Goal: Communication & Community: Answer question/provide support

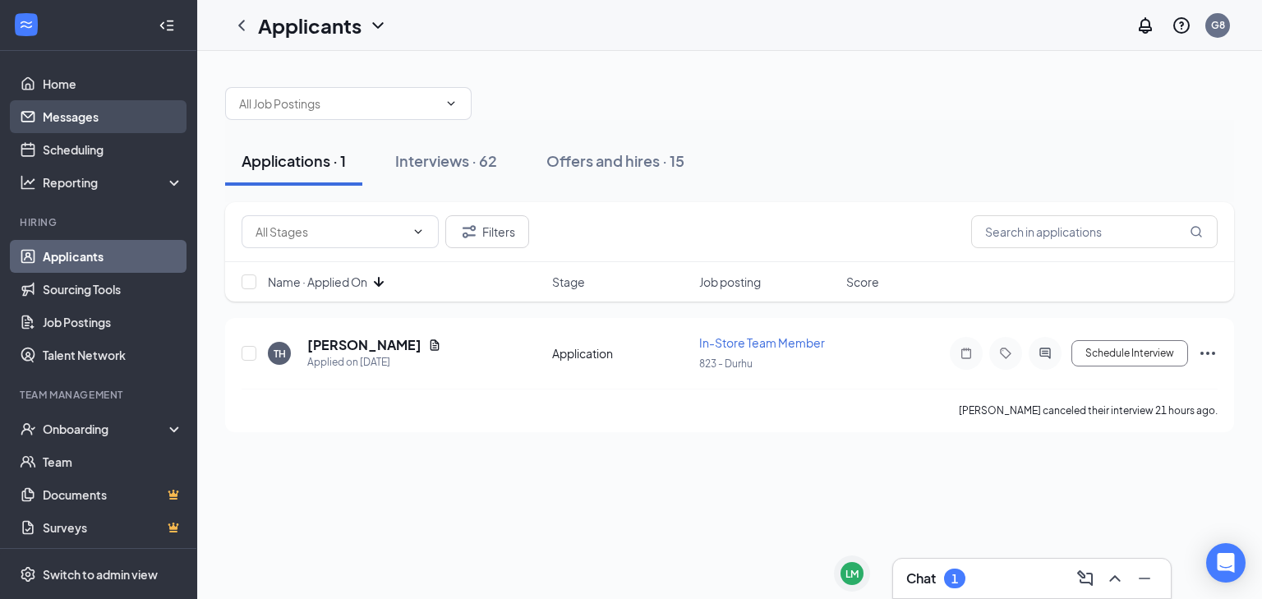
click at [93, 117] on link "Messages" at bounding box center [113, 116] width 140 height 33
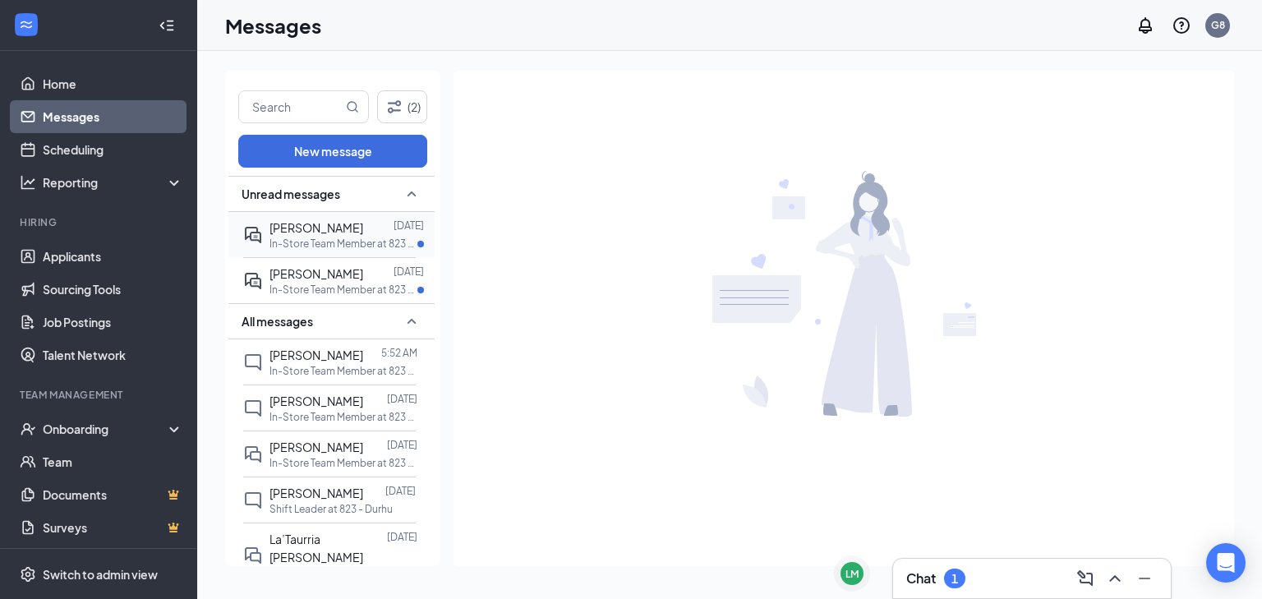
click at [363, 232] on div at bounding box center [378, 227] width 30 height 18
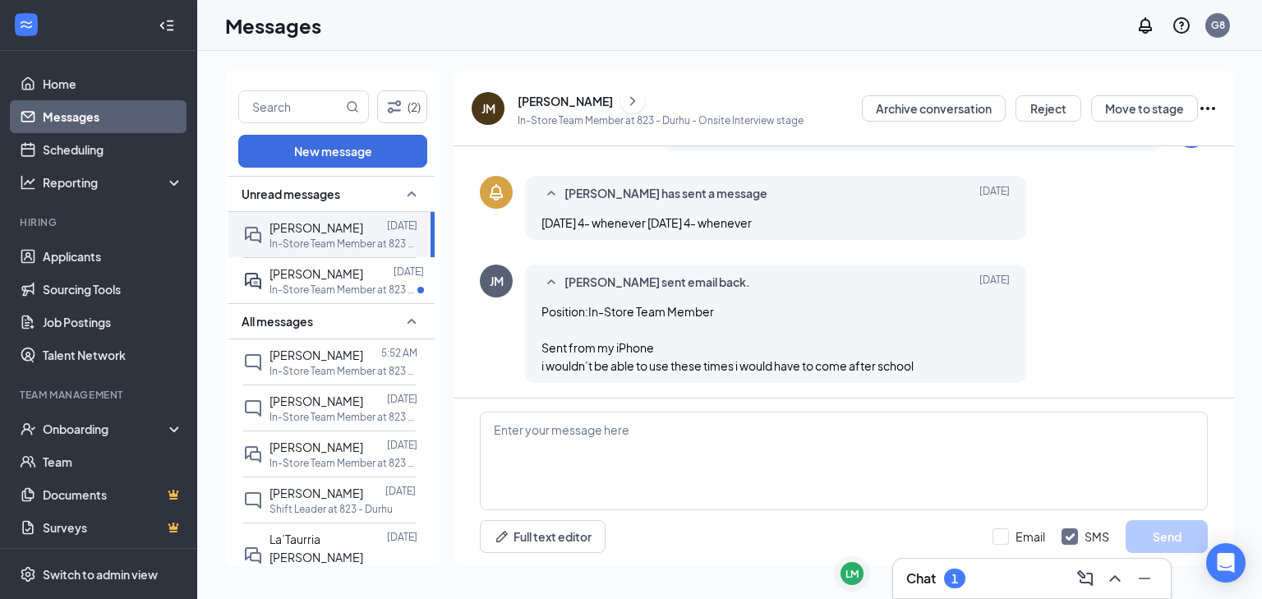
scroll to position [379, 0]
click at [620, 457] on textarea at bounding box center [844, 460] width 728 height 99
type textarea "We are not currently hiring for evening shifts."
click at [1178, 539] on button "Send" at bounding box center [1166, 536] width 82 height 33
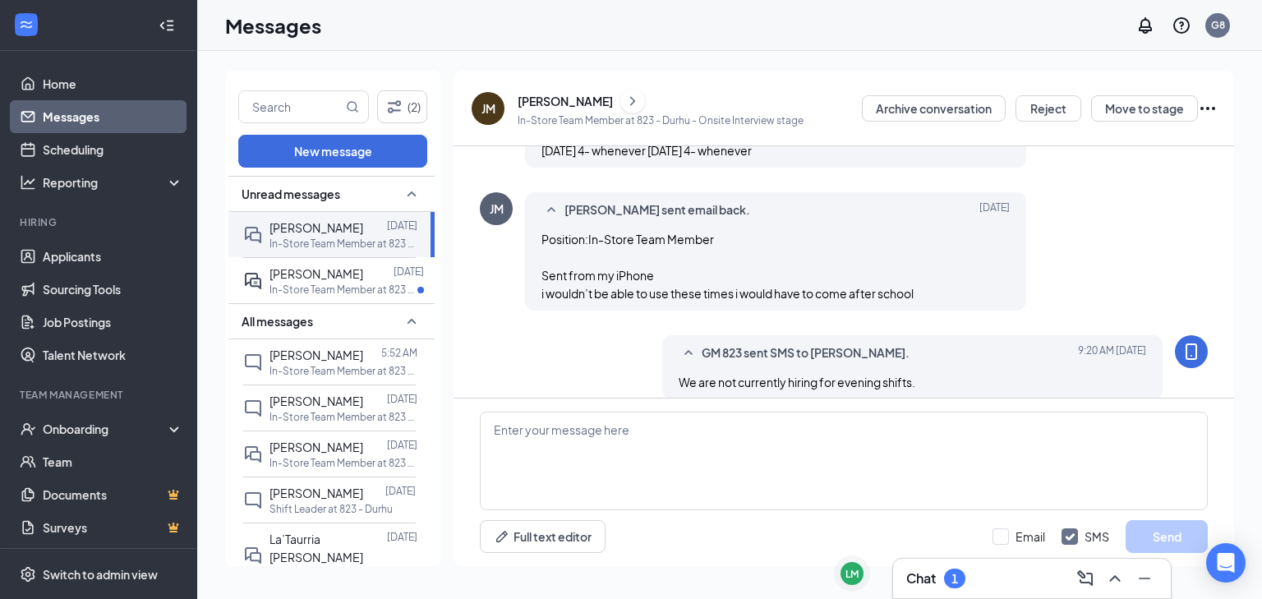
scroll to position [467, 0]
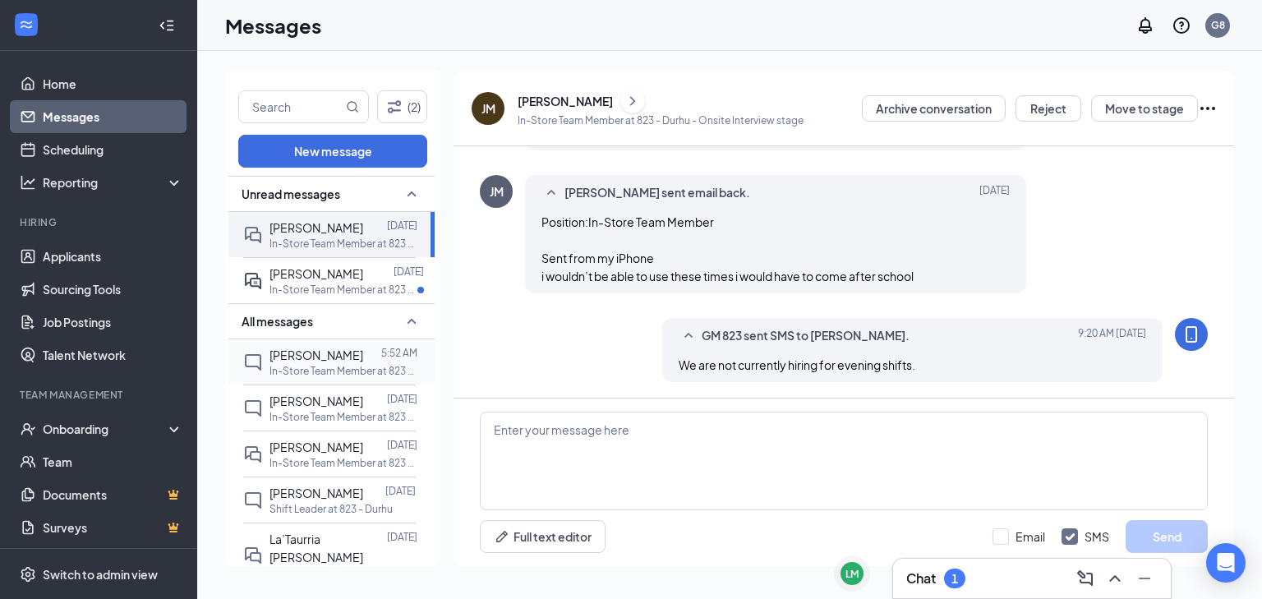
drag, startPoint x: 322, startPoint y: 364, endPoint x: 339, endPoint y: 368, distance: 17.7
click at [322, 364] on p "In-Store Team Member at 823 - Durhu" at bounding box center [343, 371] width 148 height 14
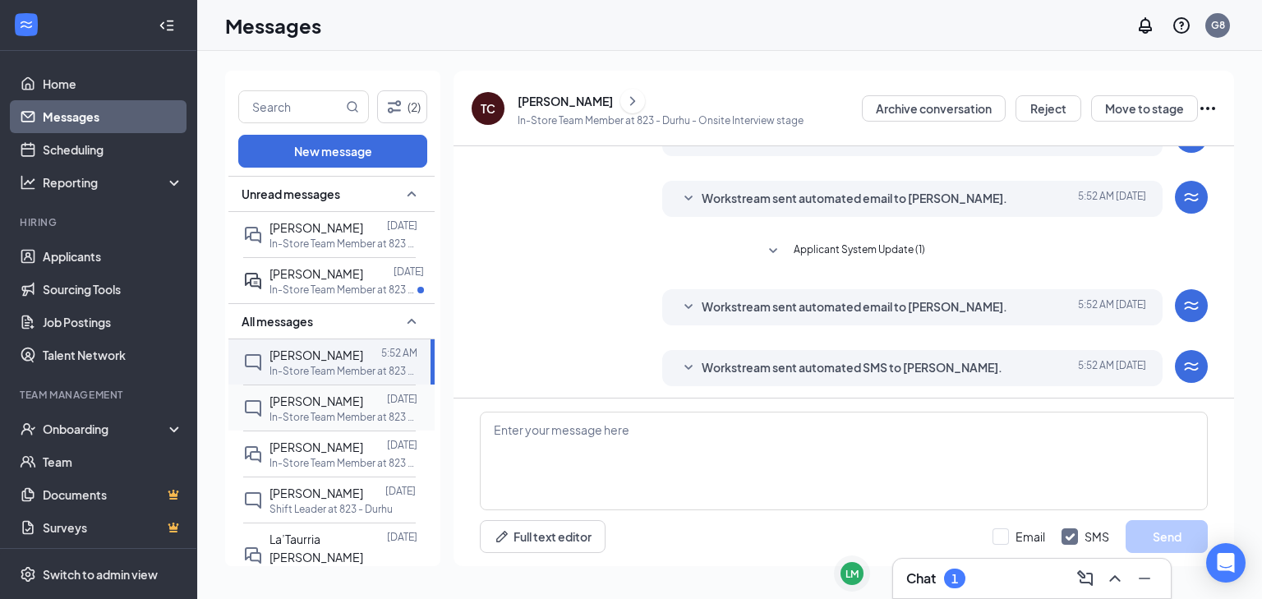
scroll to position [208, 0]
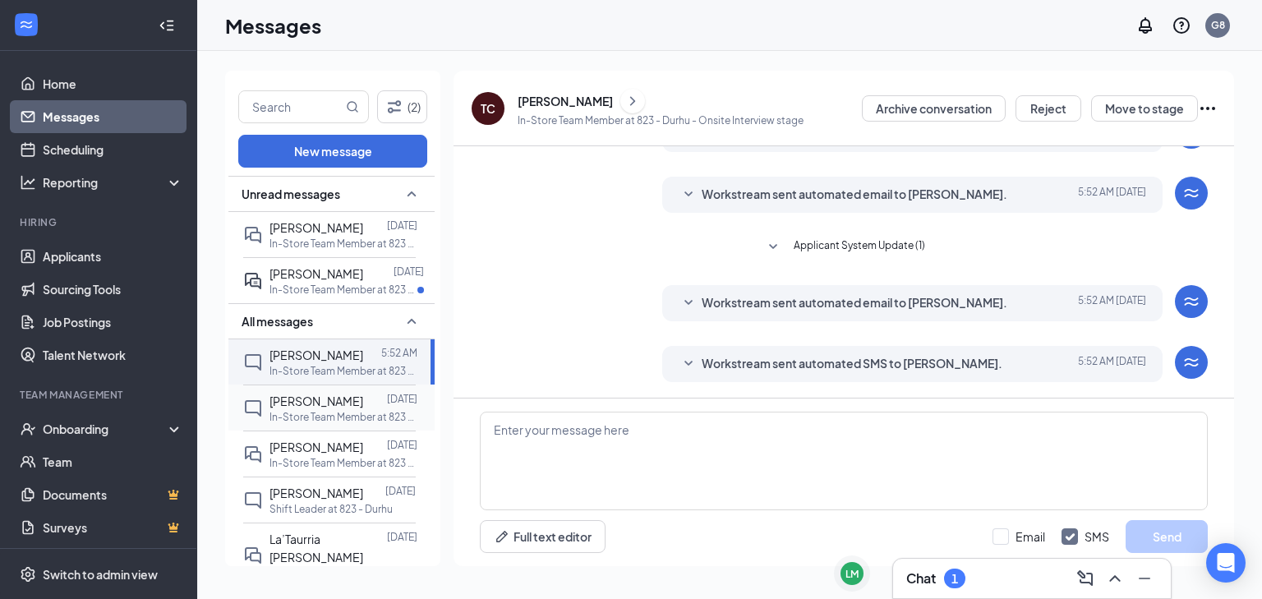
click at [363, 398] on div at bounding box center [375, 401] width 24 height 18
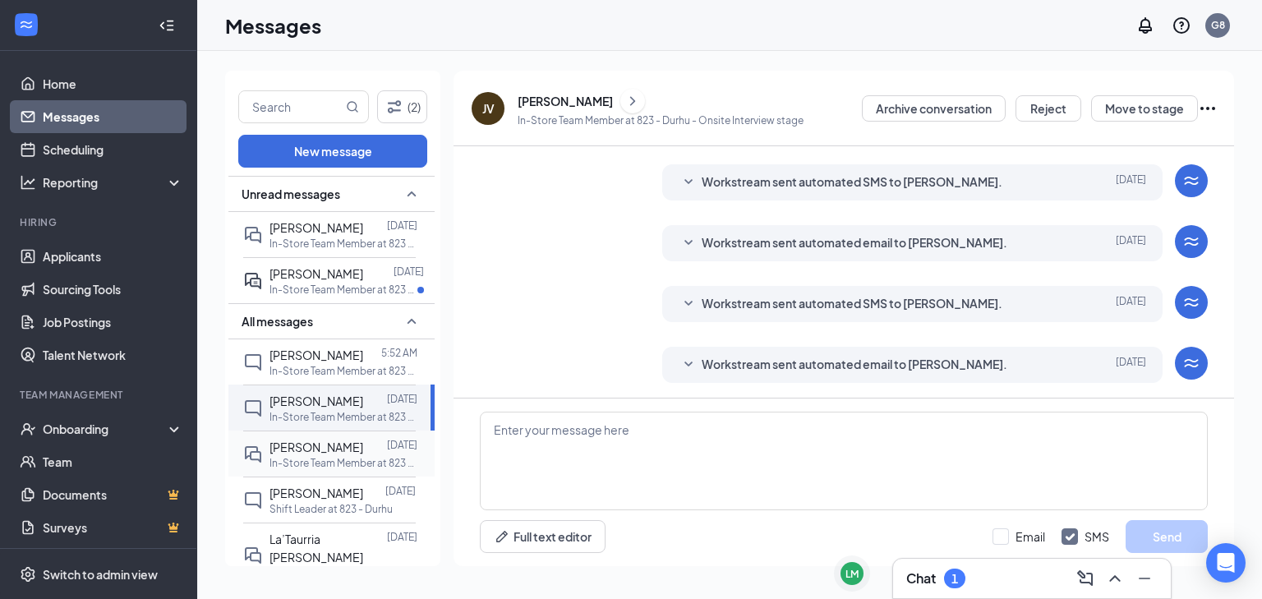
scroll to position [329, 0]
click at [329, 459] on p "In-Store Team Member at 823 - Durhu" at bounding box center [343, 463] width 148 height 14
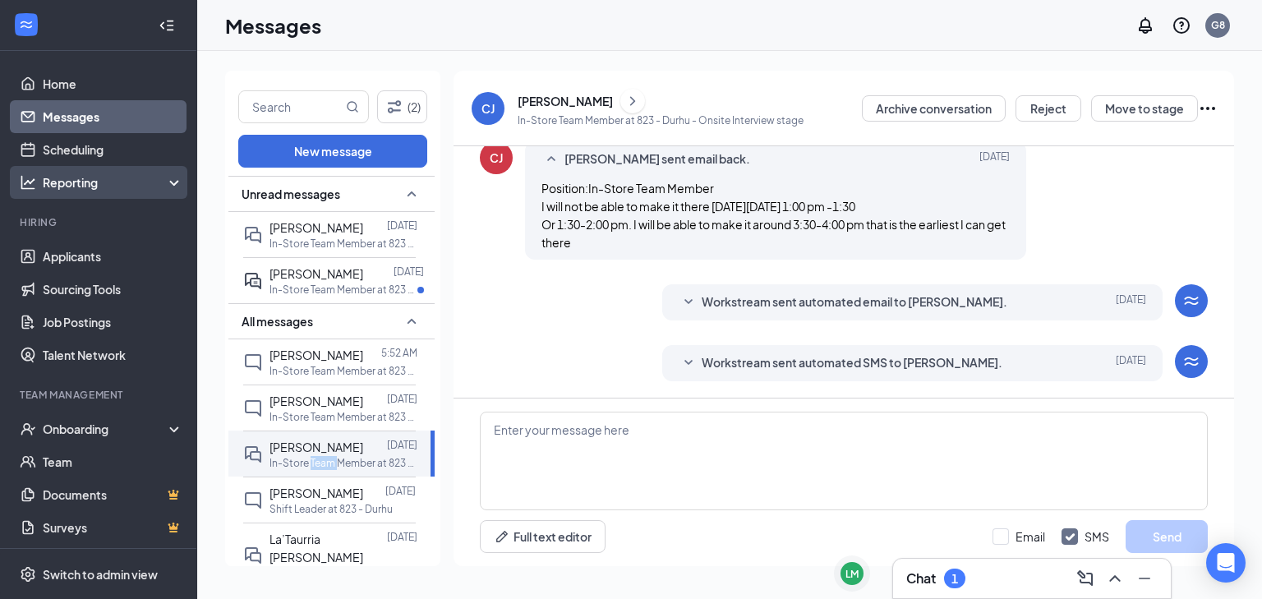
scroll to position [344, 0]
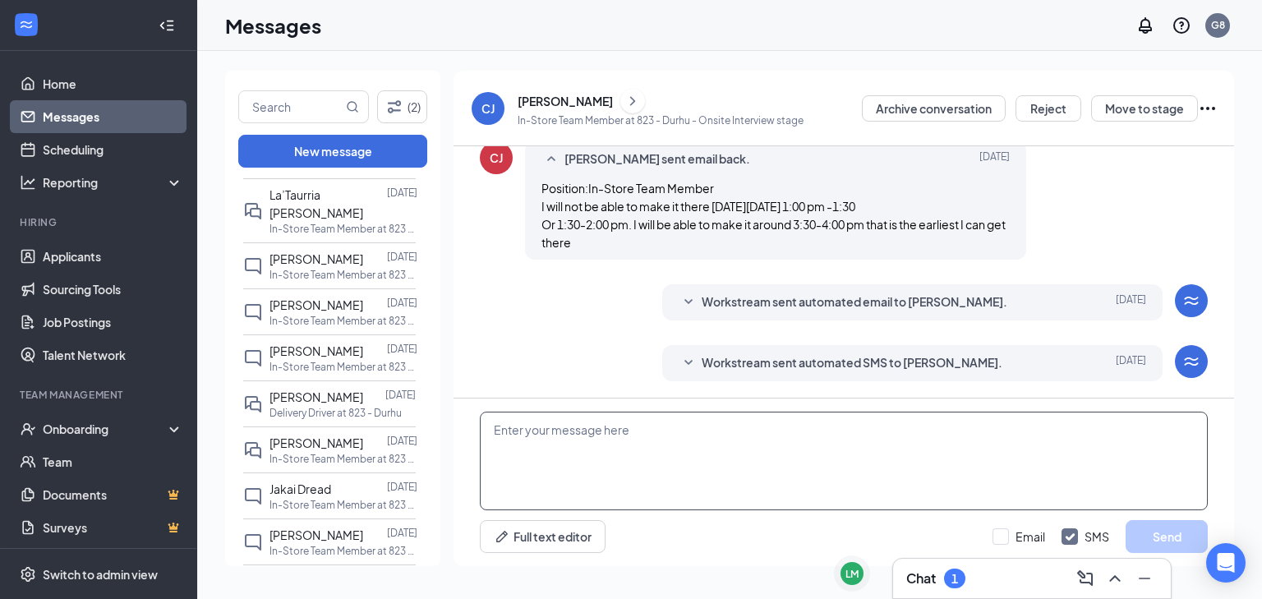
click at [622, 483] on textarea at bounding box center [844, 460] width 728 height 99
type textarea "Those times are not available."
click at [1133, 536] on button "Send" at bounding box center [1166, 536] width 82 height 33
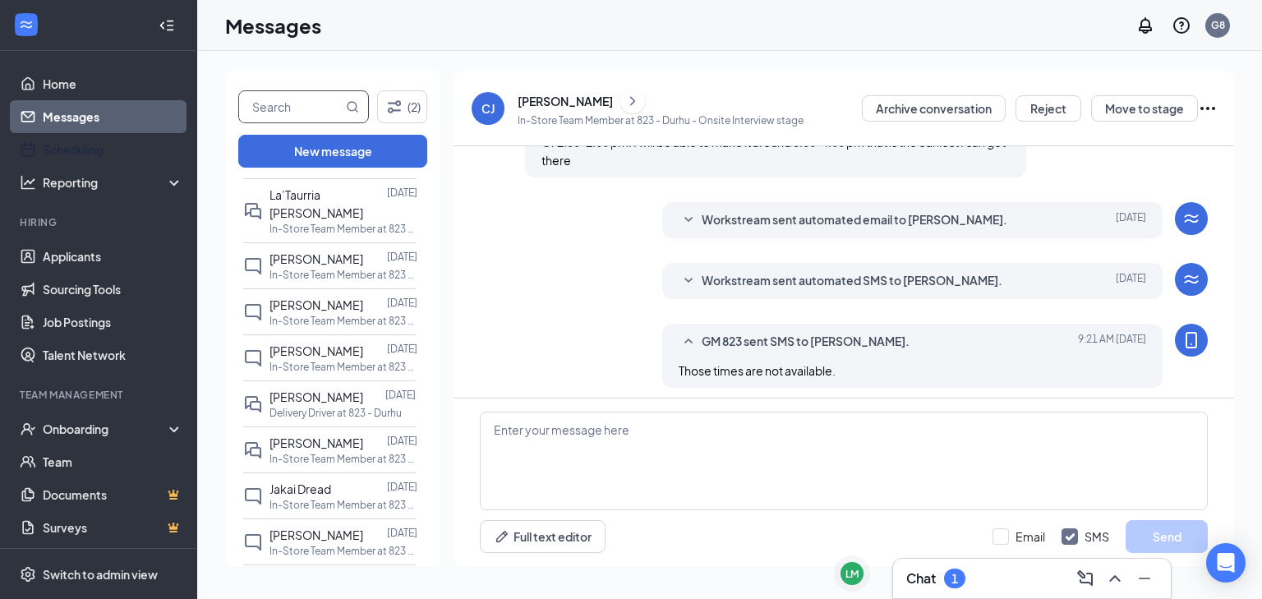
drag, startPoint x: 101, startPoint y: 147, endPoint x: 301, endPoint y: 107, distance: 204.4
click at [101, 146] on link "Scheduling" at bounding box center [113, 149] width 140 height 33
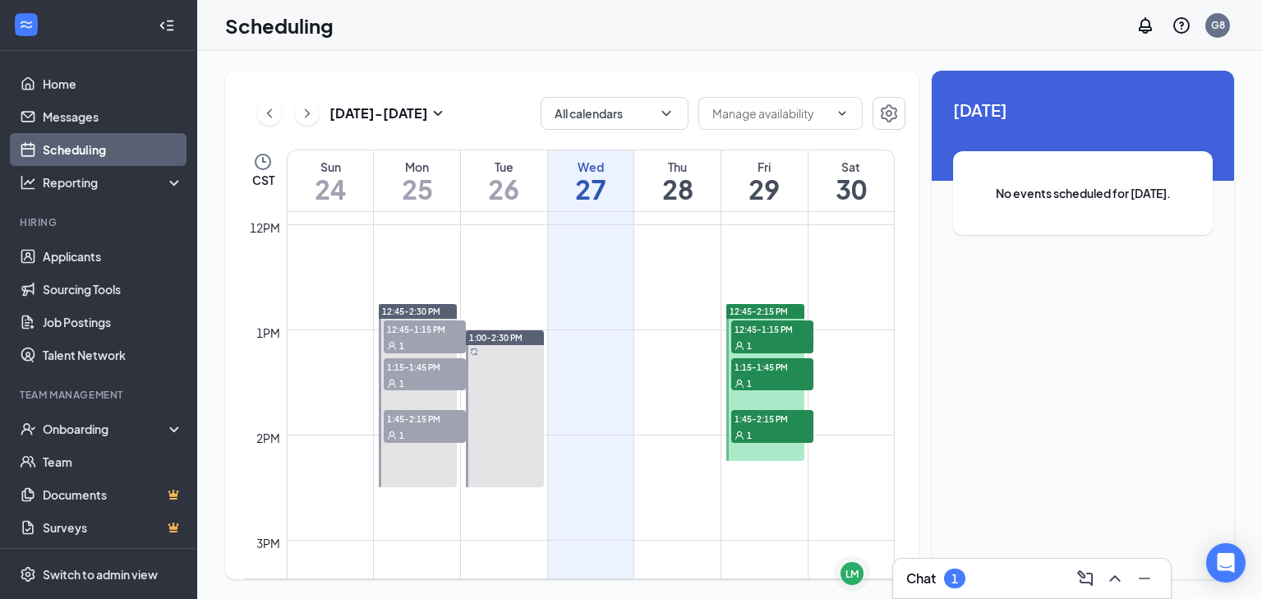
scroll to position [1267, 0]
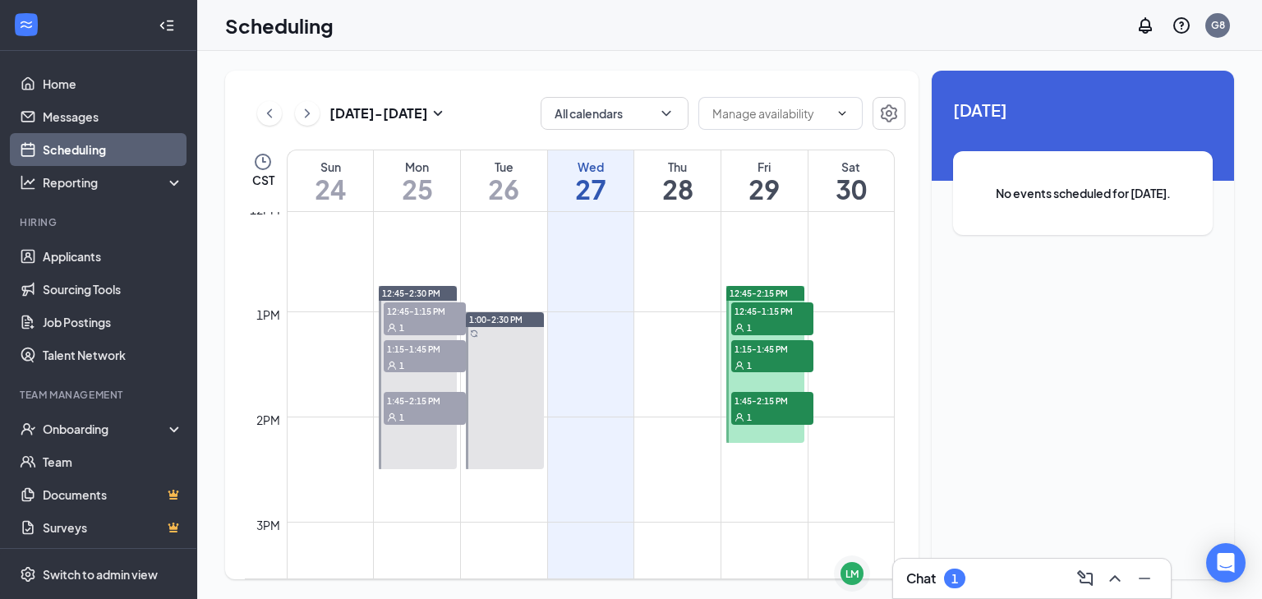
click at [761, 302] on span "12:45-1:15 PM" at bounding box center [772, 310] width 82 height 16
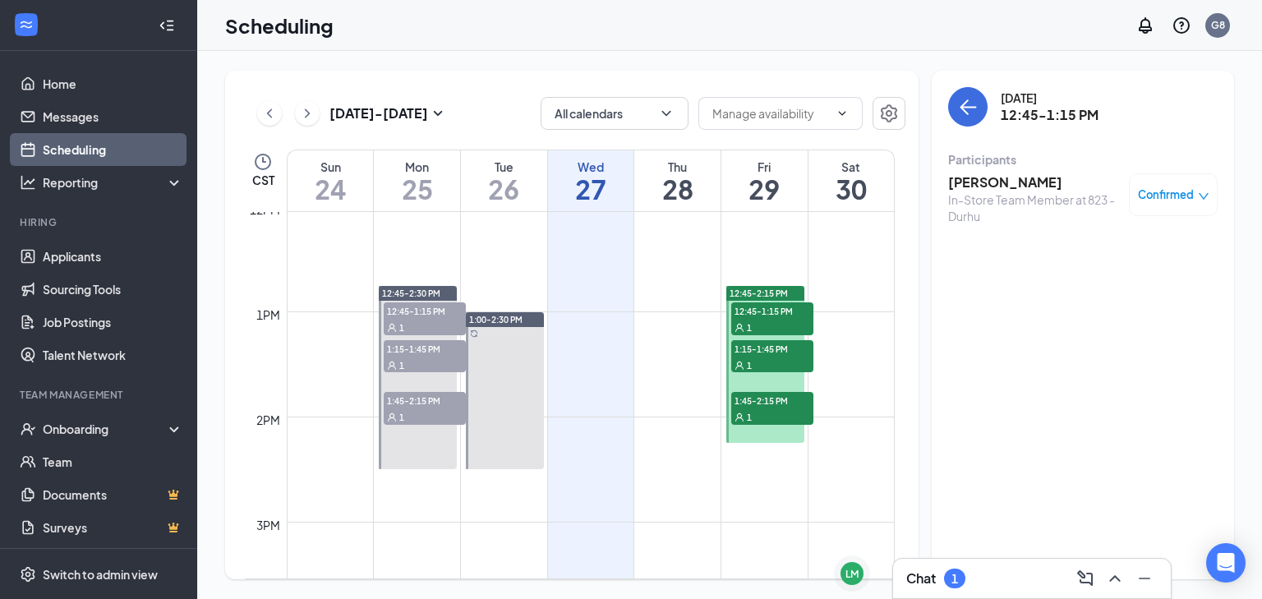
click at [990, 184] on h3 "[PERSON_NAME]" at bounding box center [1034, 182] width 172 height 18
click at [990, 184] on body "Home Messages Scheduling Reporting Hiring Applicants Sourcing Tools Job Posting…" at bounding box center [631, 299] width 1262 height 599
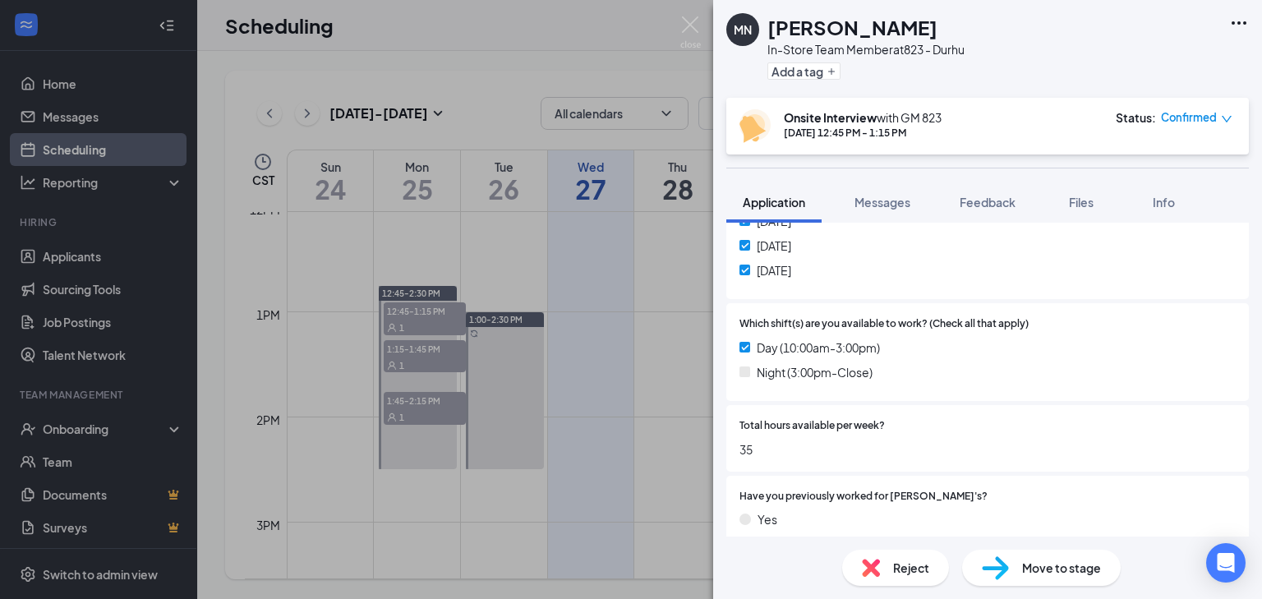
scroll to position [460, 0]
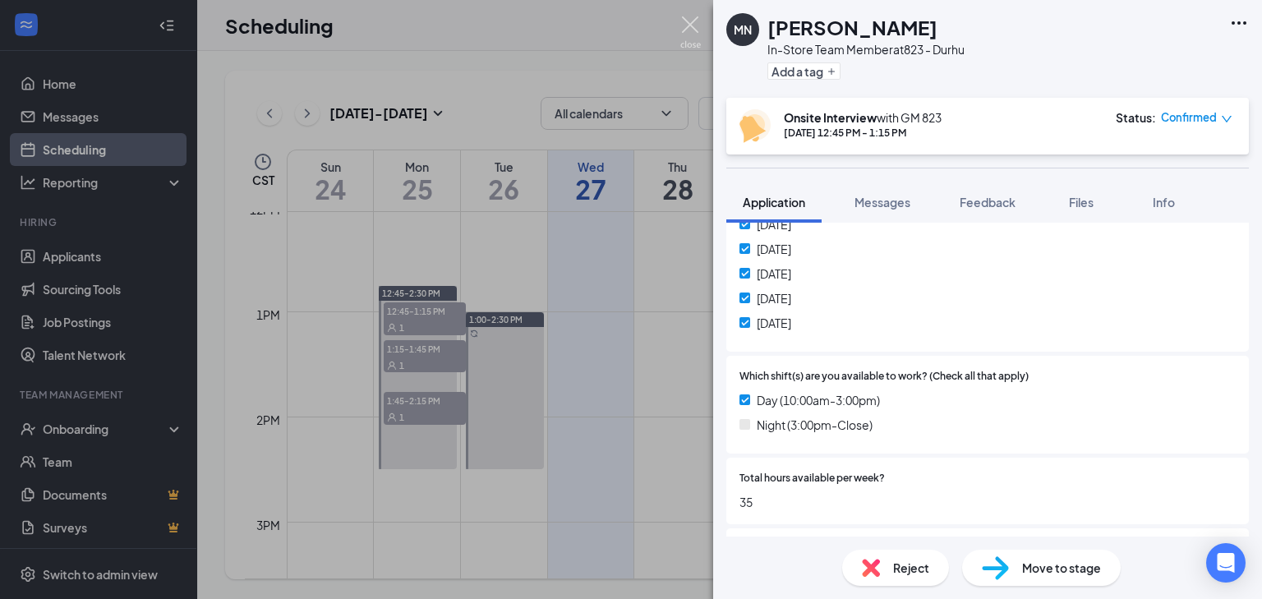
click at [687, 21] on img at bounding box center [690, 32] width 21 height 32
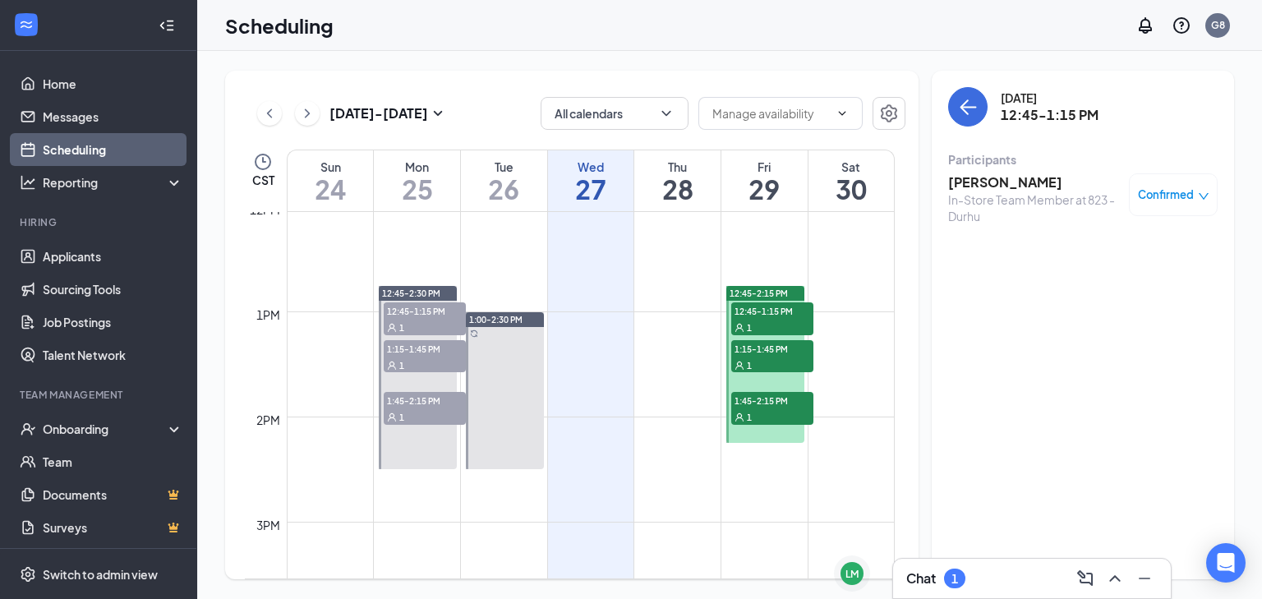
click at [778, 368] on div "1" at bounding box center [772, 364] width 82 height 16
click at [990, 180] on h3 "[PERSON_NAME]" at bounding box center [1034, 182] width 172 height 18
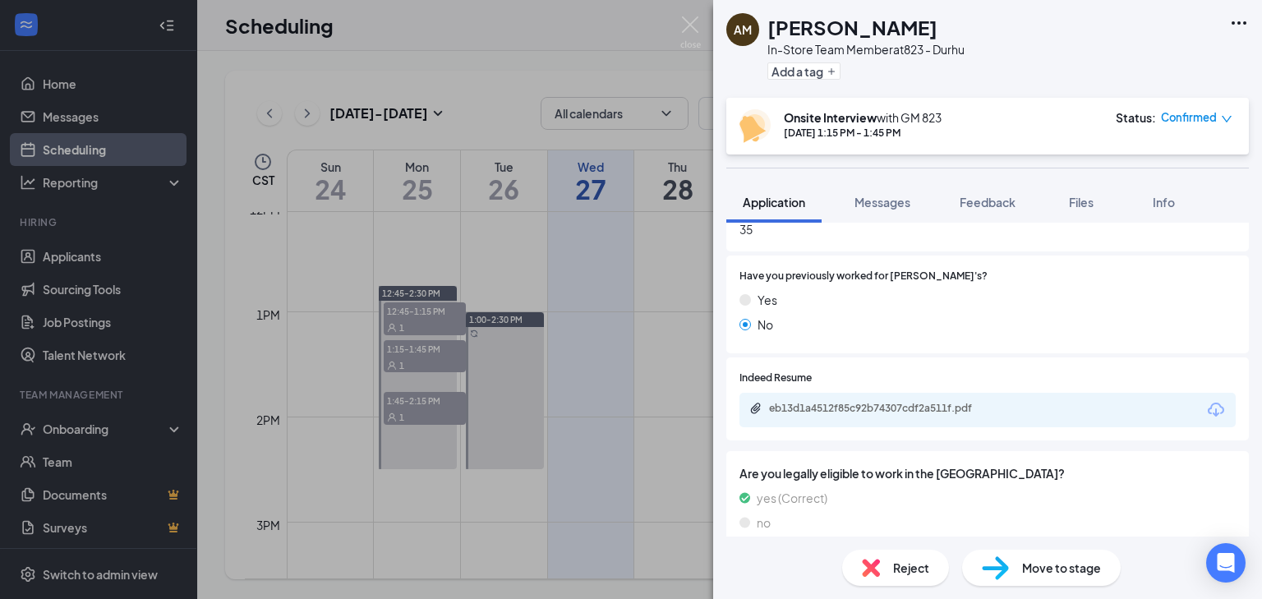
scroll to position [796, 0]
click at [687, 25] on img at bounding box center [690, 32] width 21 height 32
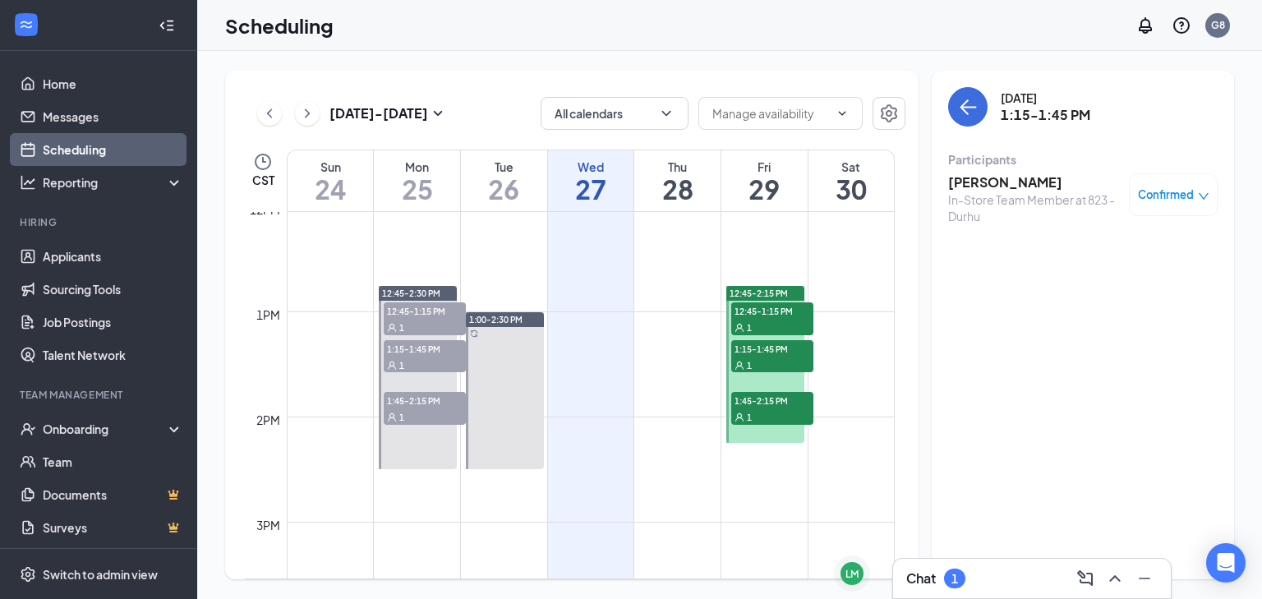
click at [783, 408] on div "1" at bounding box center [772, 416] width 82 height 16
click at [312, 121] on icon "ChevronRight" at bounding box center [307, 113] width 16 height 20
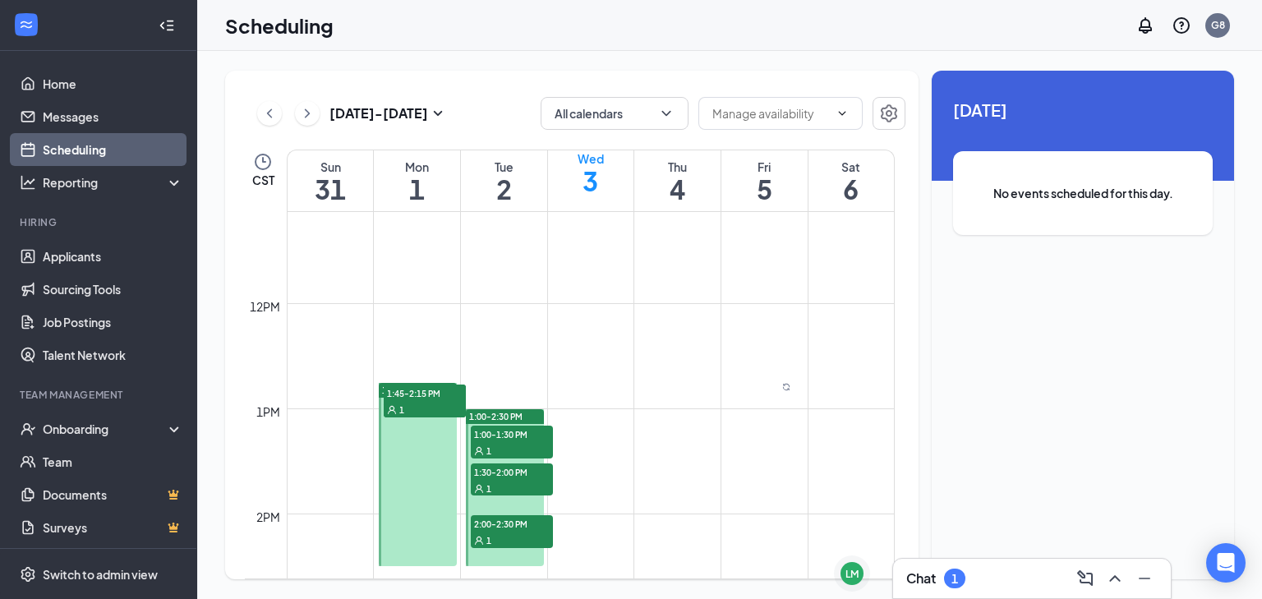
scroll to position [1202, 0]
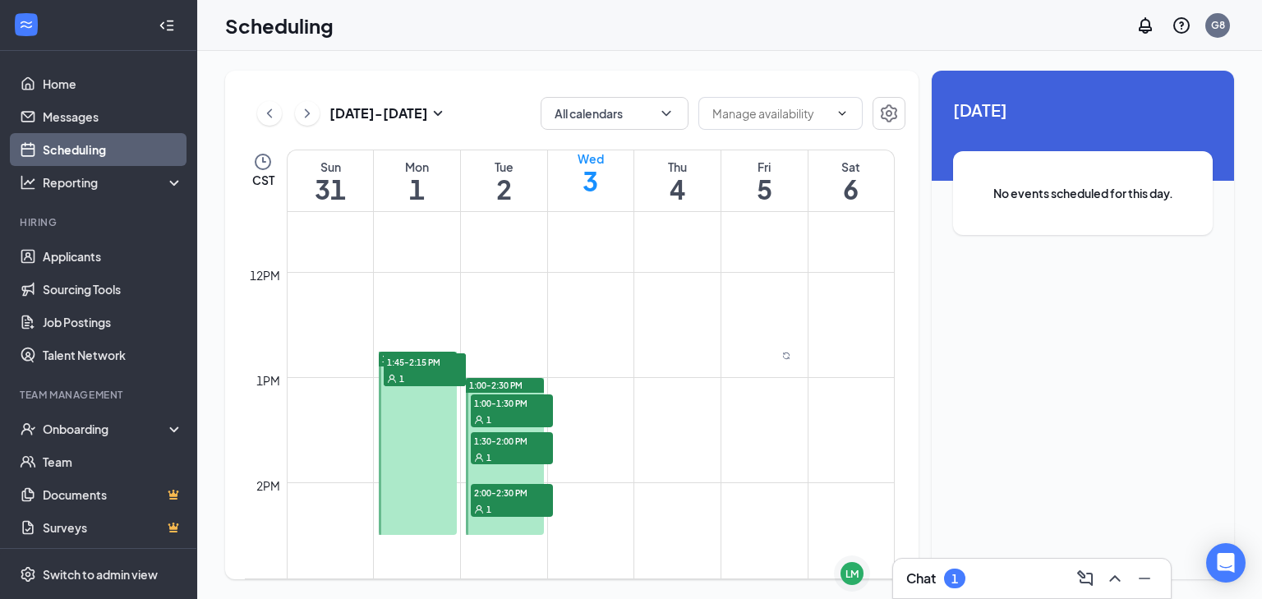
click at [384, 370] on span "12:45-1:15 PM" at bounding box center [425, 361] width 82 height 16
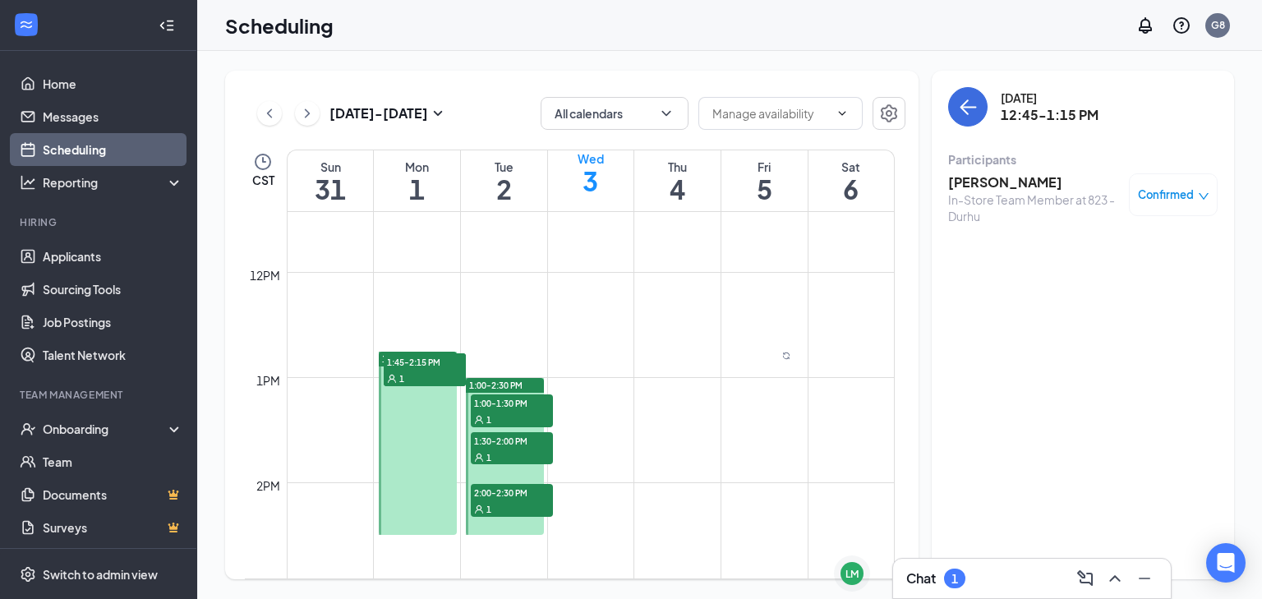
click at [986, 173] on h3 "[PERSON_NAME]" at bounding box center [1034, 182] width 172 height 18
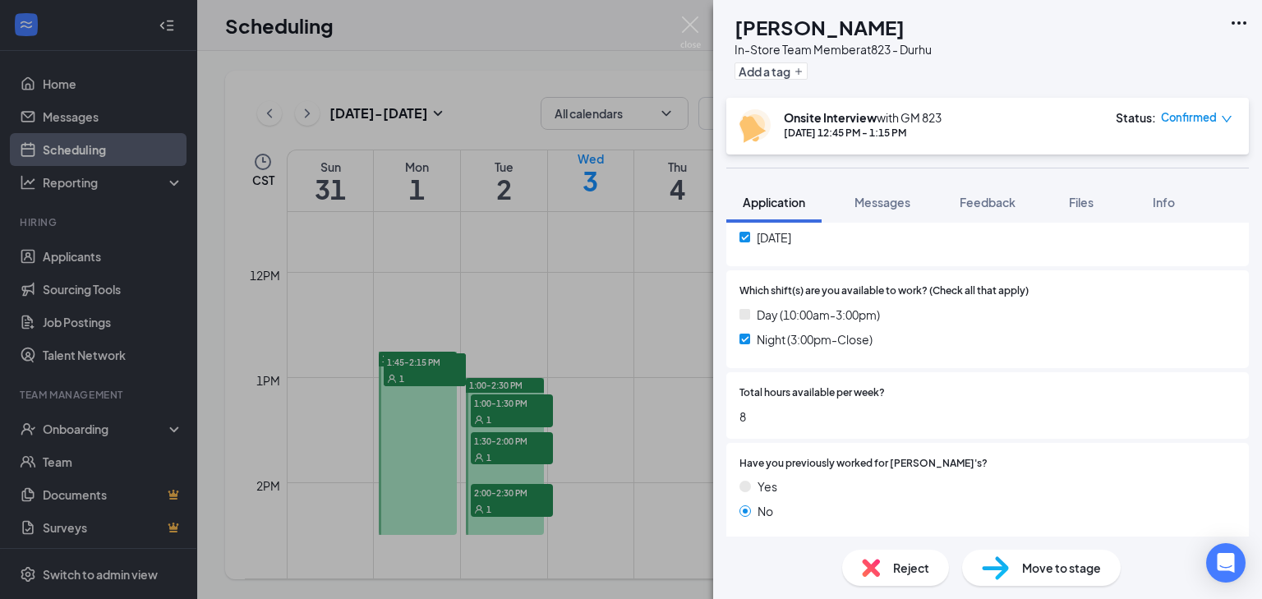
scroll to position [516, 0]
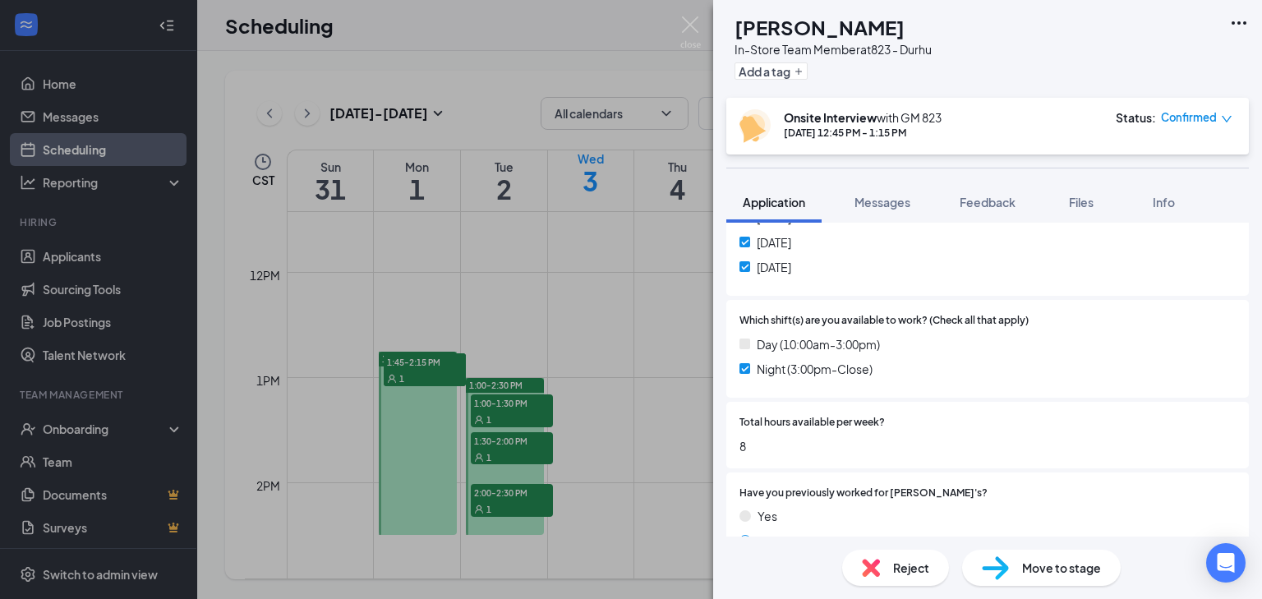
click at [893, 572] on span "Reject" at bounding box center [911, 567] width 36 height 18
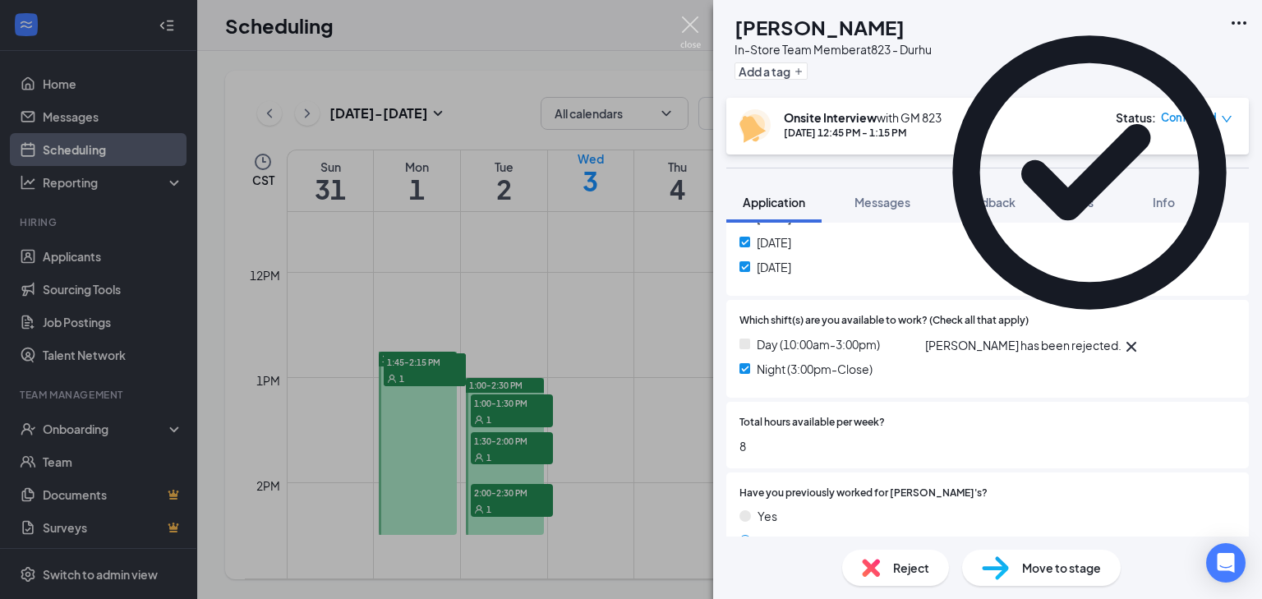
click at [687, 20] on img at bounding box center [690, 32] width 21 height 32
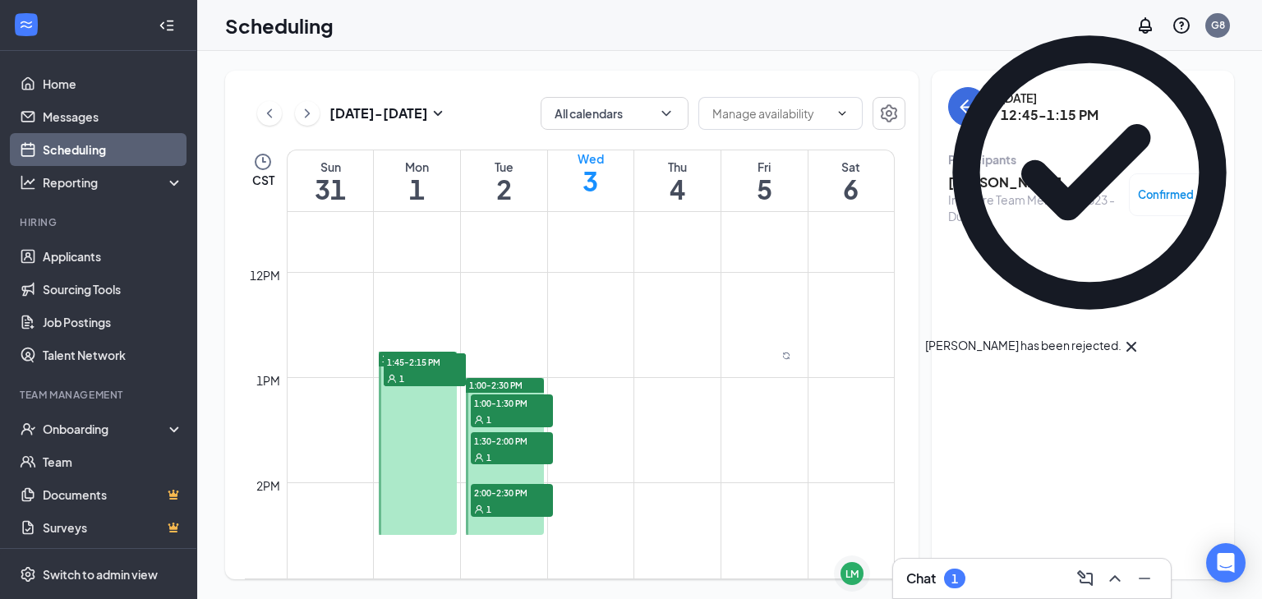
click at [434, 386] on div "1" at bounding box center [425, 378] width 82 height 16
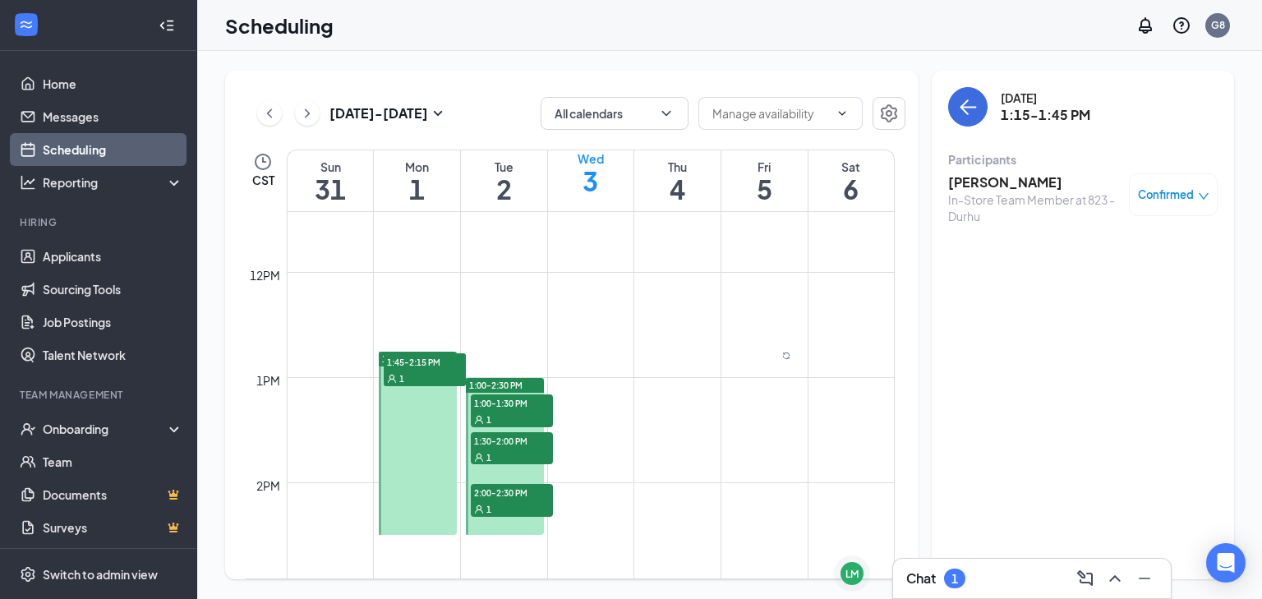
click at [1004, 184] on h3 "[PERSON_NAME]" at bounding box center [1034, 182] width 172 height 18
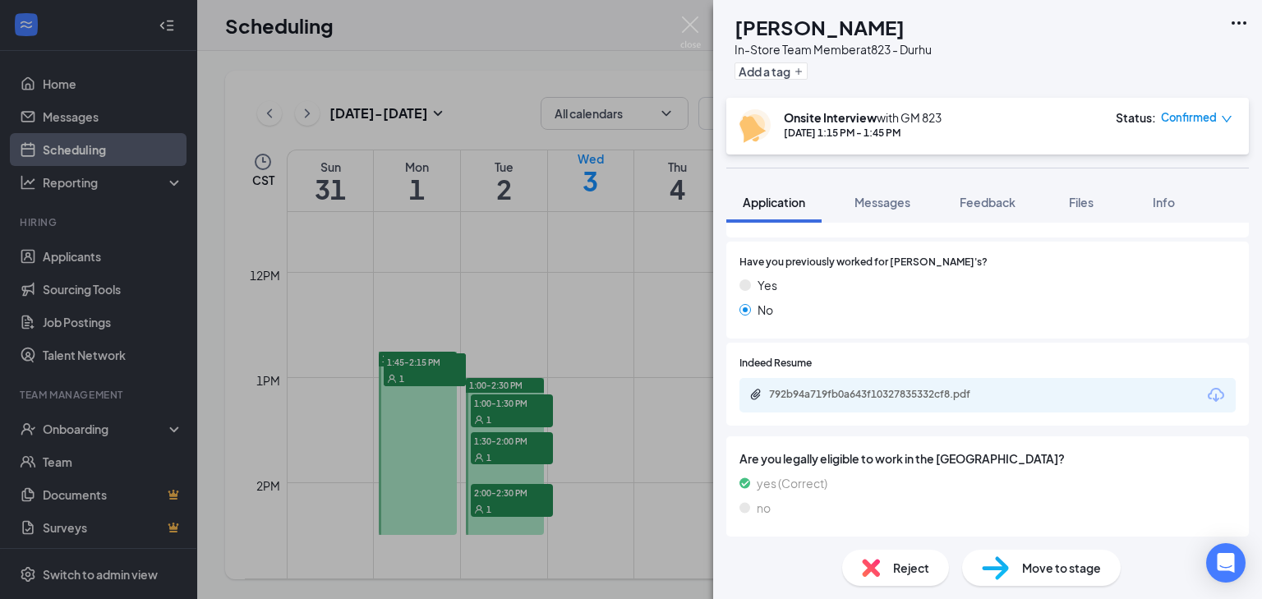
scroll to position [750, 0]
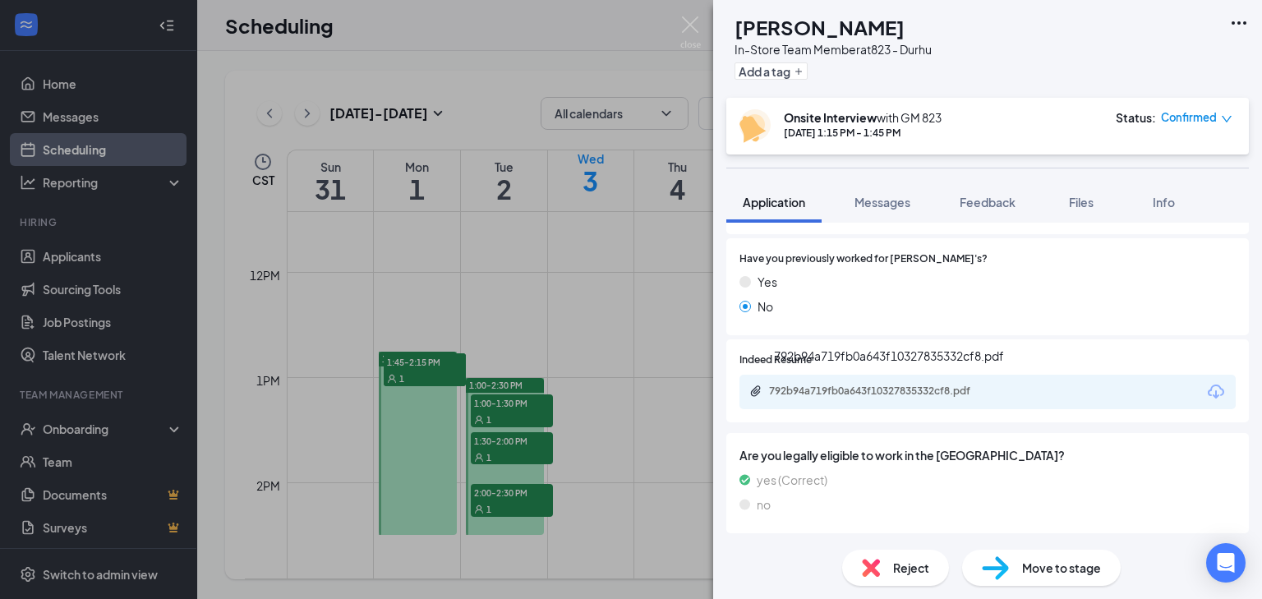
click at [884, 390] on div "792b94a719fb0a643f10327835332cf8.pdf" at bounding box center [884, 390] width 230 height 13
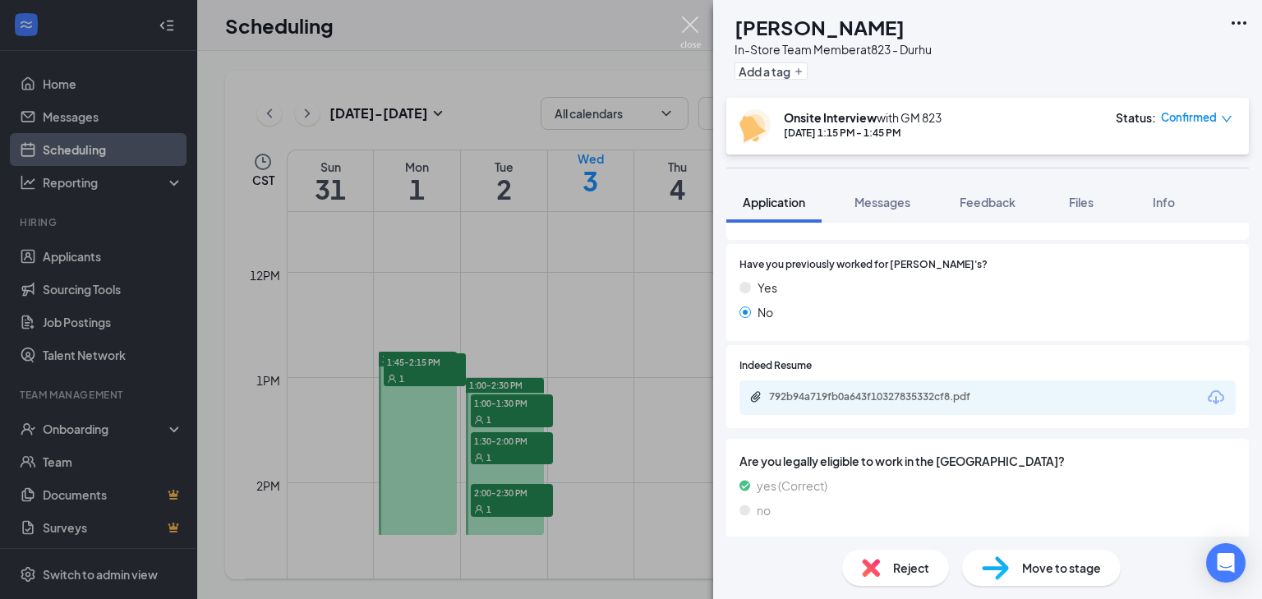
click at [687, 25] on img at bounding box center [690, 32] width 21 height 32
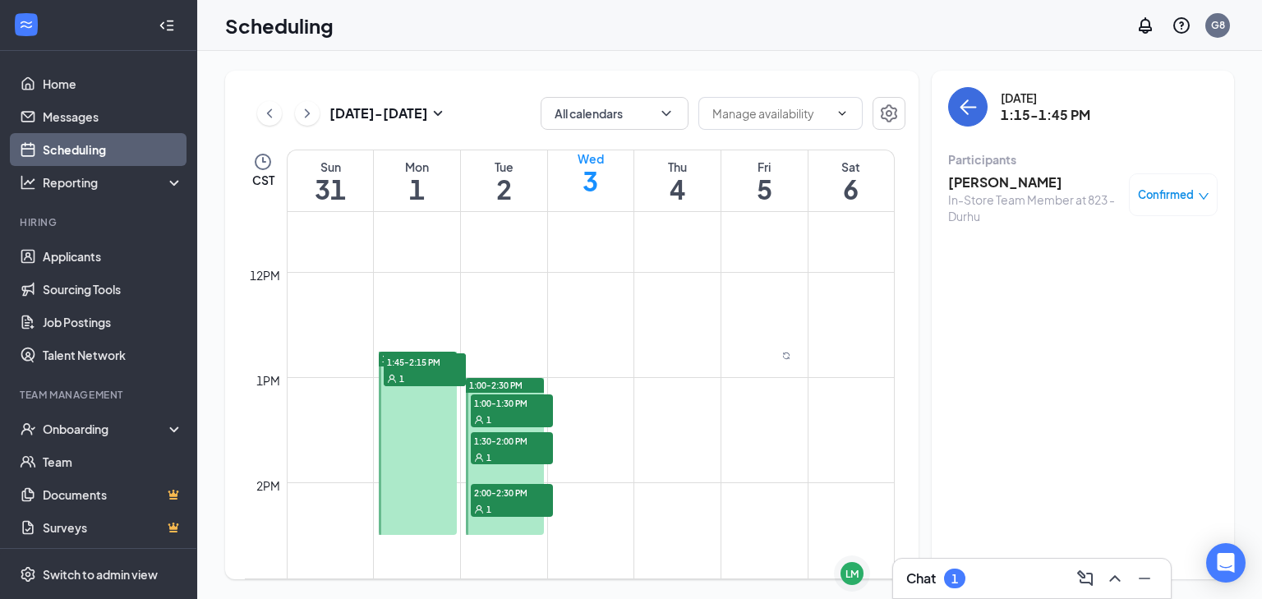
click at [414, 386] on div "1" at bounding box center [425, 378] width 82 height 16
click at [963, 182] on h3 "Jakai Dread" at bounding box center [1034, 182] width 172 height 18
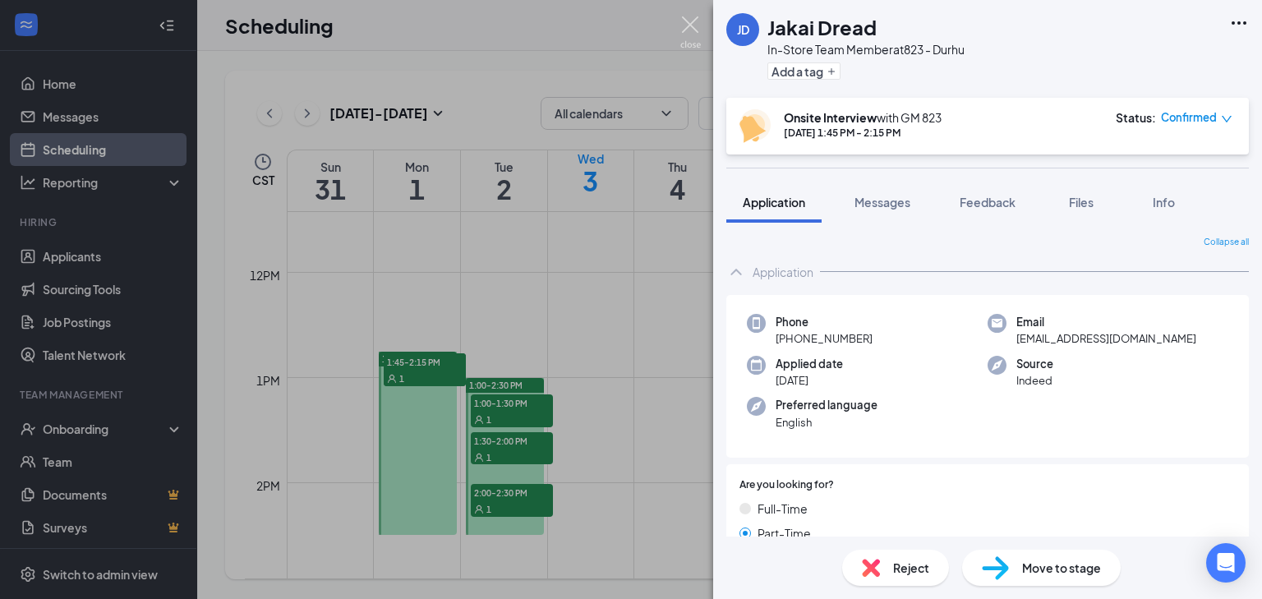
click at [689, 23] on img at bounding box center [690, 32] width 21 height 32
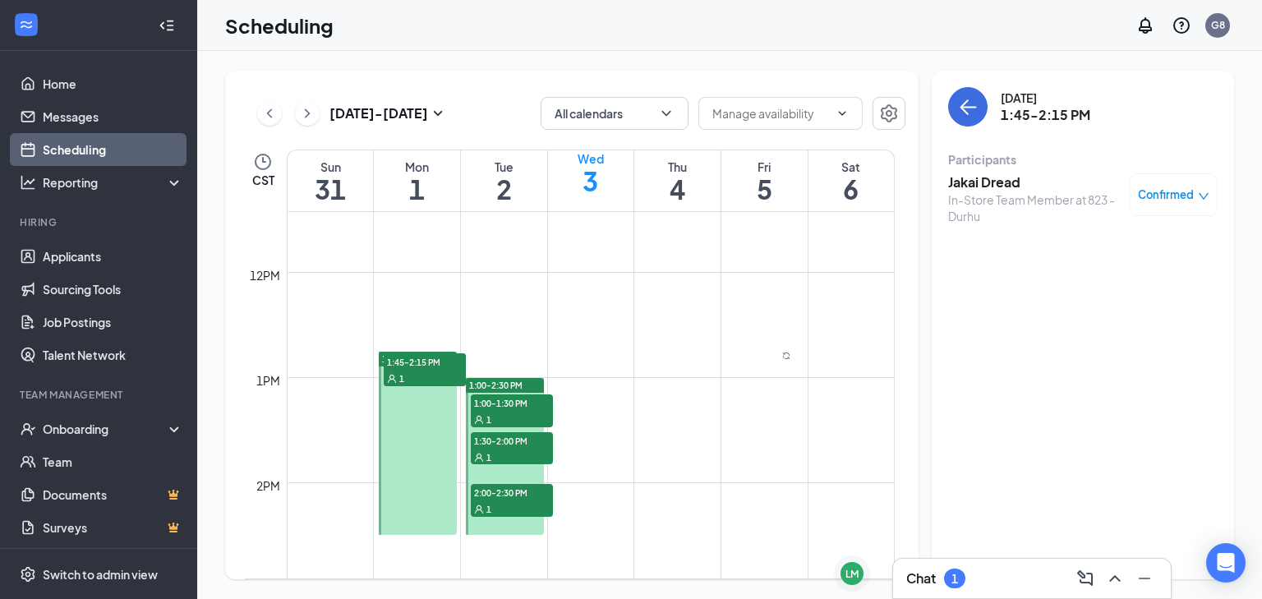
click at [521, 403] on span "1:00-1:30 PM" at bounding box center [512, 402] width 82 height 16
click at [987, 184] on h3 "[PERSON_NAME]" at bounding box center [1018, 182] width 140 height 18
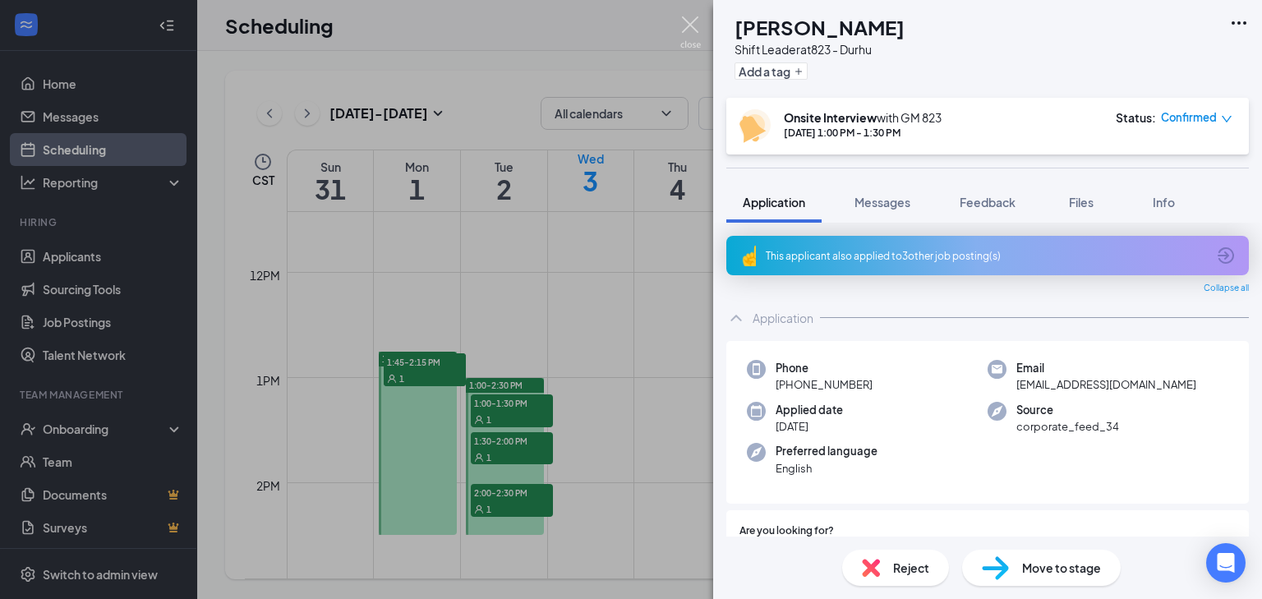
click at [680, 24] on img at bounding box center [690, 32] width 21 height 32
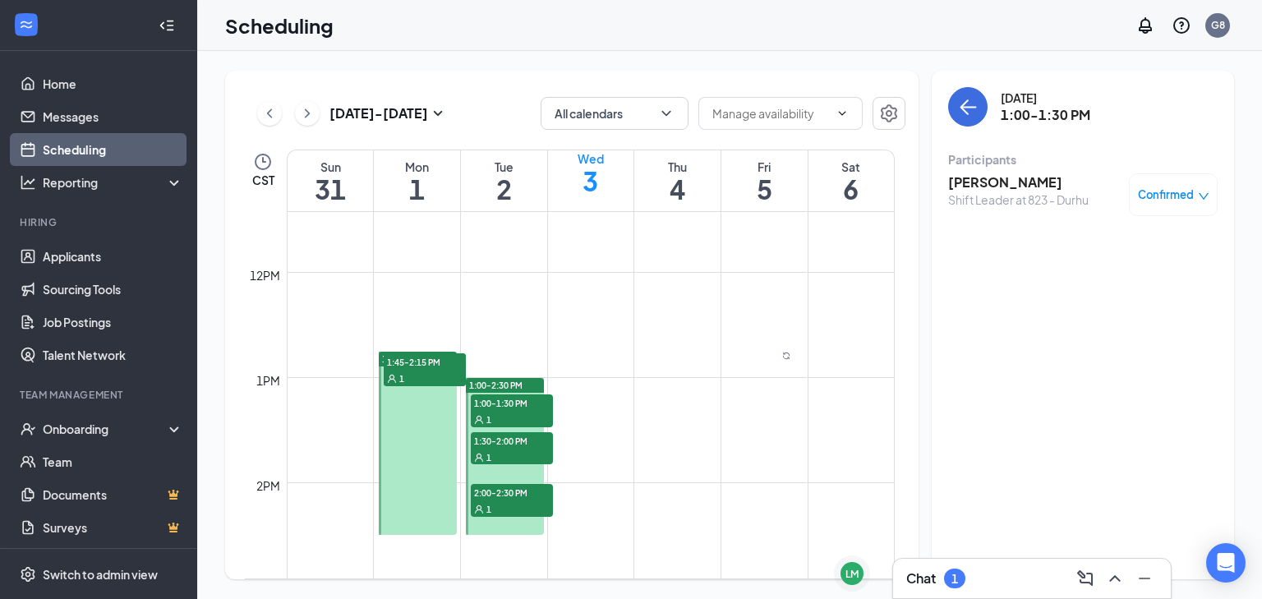
click at [522, 443] on span "1:30-2:00 PM" at bounding box center [512, 440] width 82 height 16
click at [1018, 182] on h3 "[PERSON_NAME]" at bounding box center [1034, 182] width 172 height 18
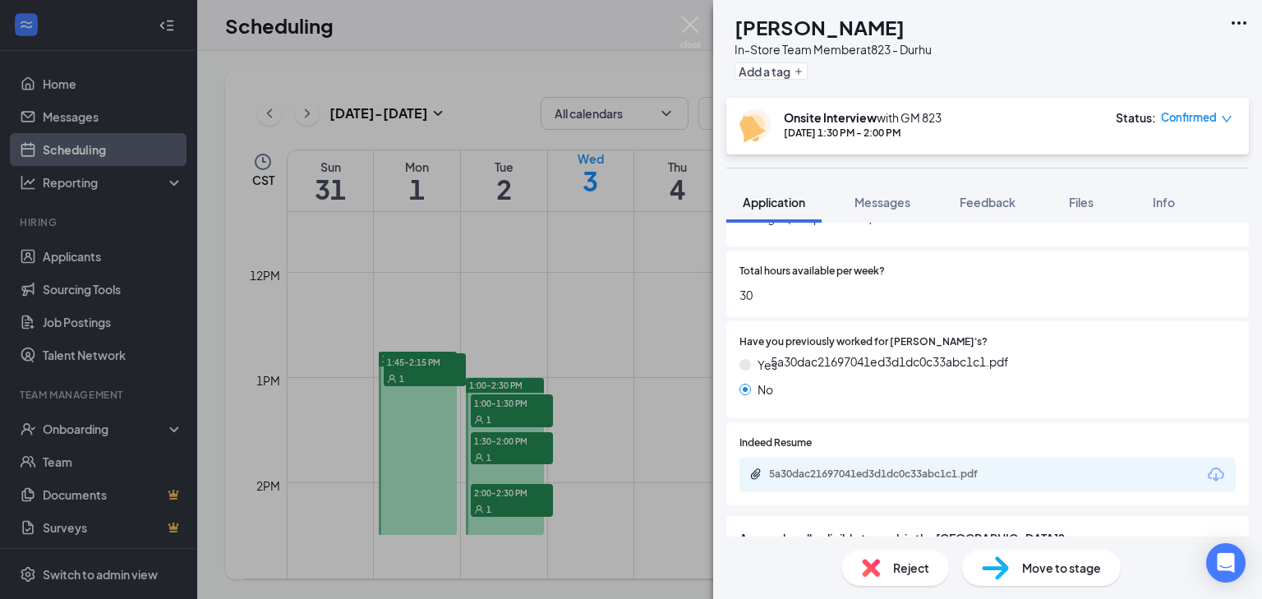
scroll to position [796, 0]
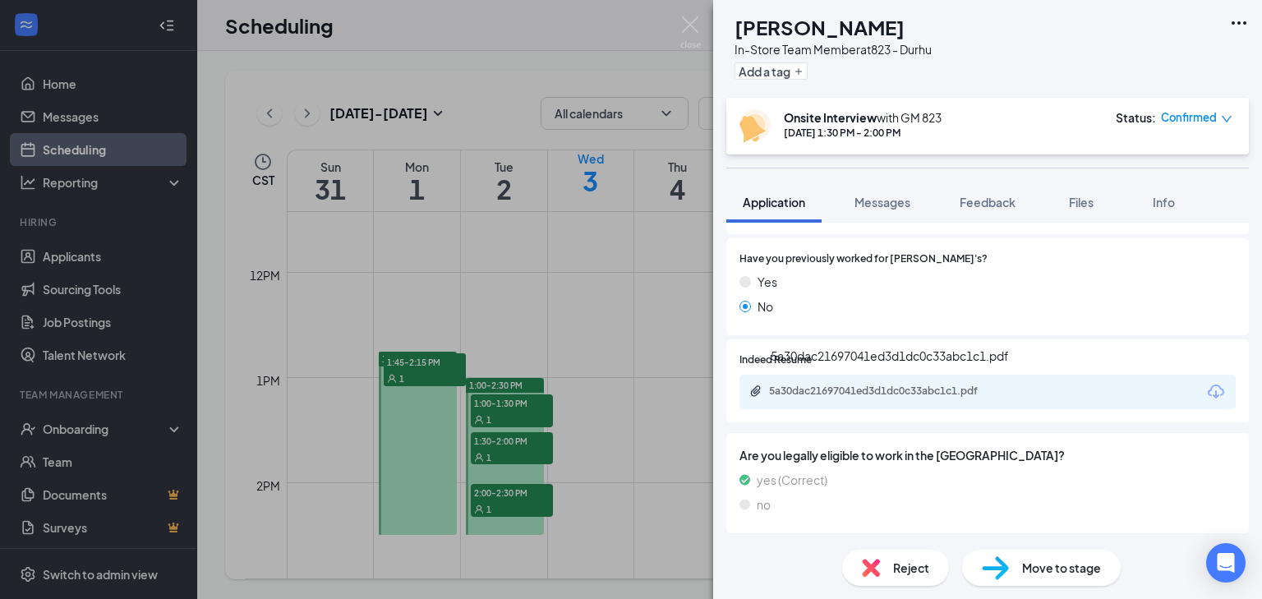
click at [862, 371] on div "5a30dac21697041ed3d1dc0c33abc1c1.pdf" at bounding box center [889, 359] width 238 height 25
click at [862, 390] on div "5a30dac21697041ed3d1dc0c33abc1c1.pdf" at bounding box center [884, 390] width 230 height 13
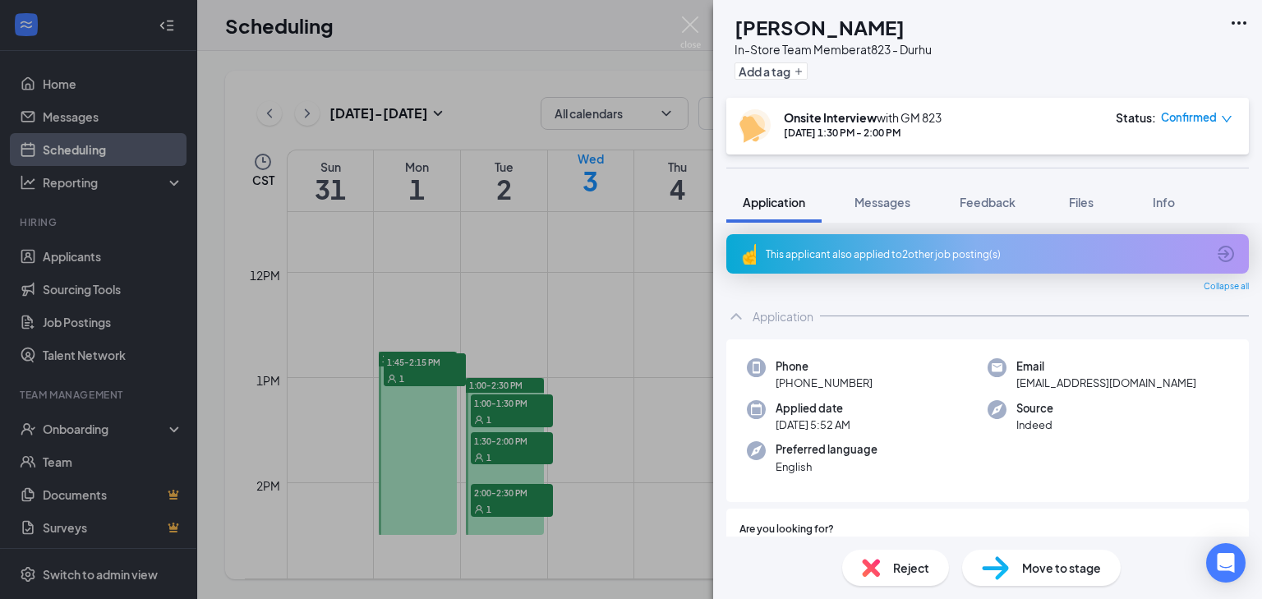
scroll to position [0, 0]
click at [684, 26] on img at bounding box center [690, 32] width 21 height 32
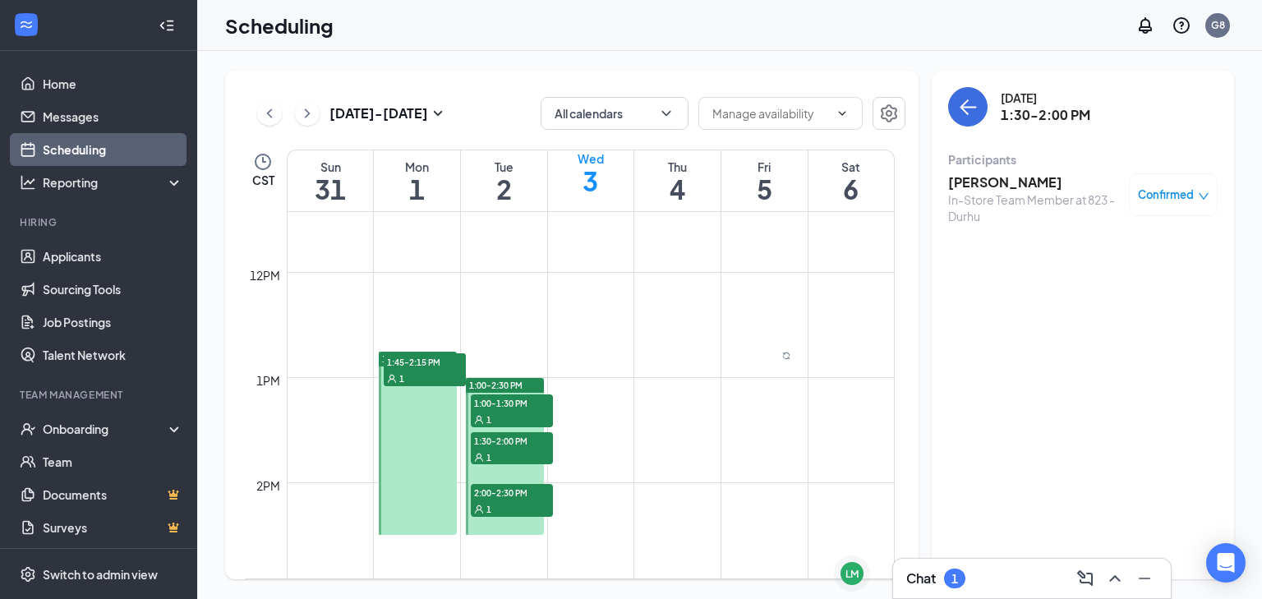
click at [526, 493] on span "2:00-2:30 PM" at bounding box center [512, 492] width 82 height 16
click at [986, 181] on h3 "La’Taurria [PERSON_NAME]" at bounding box center [1034, 191] width 172 height 36
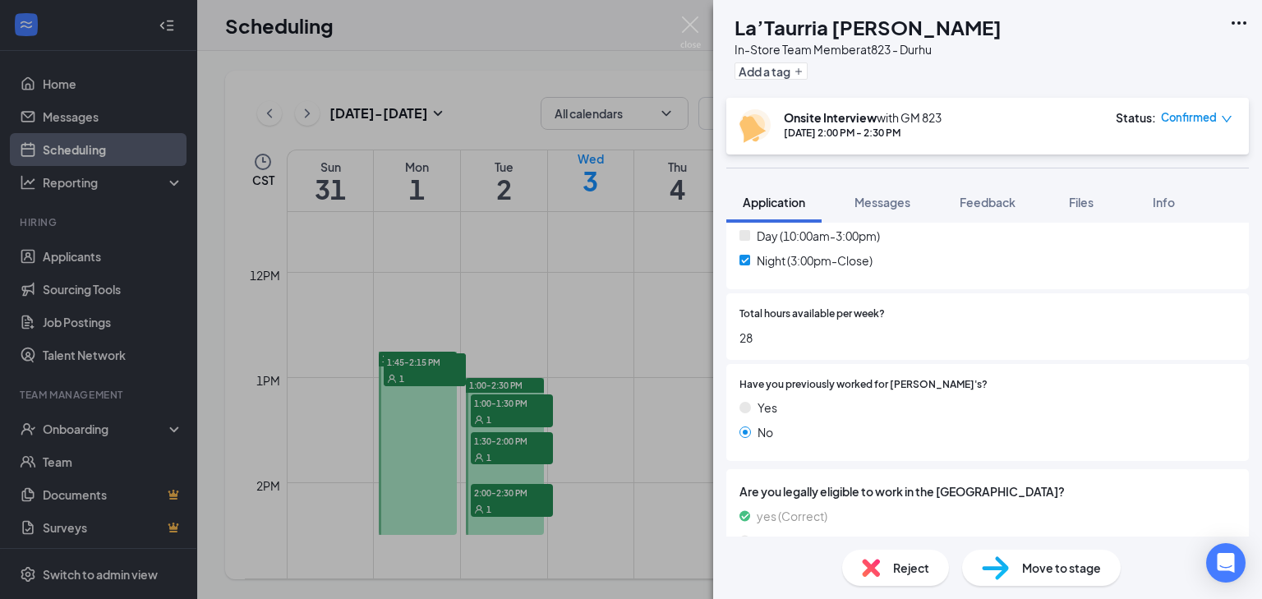
scroll to position [706, 0]
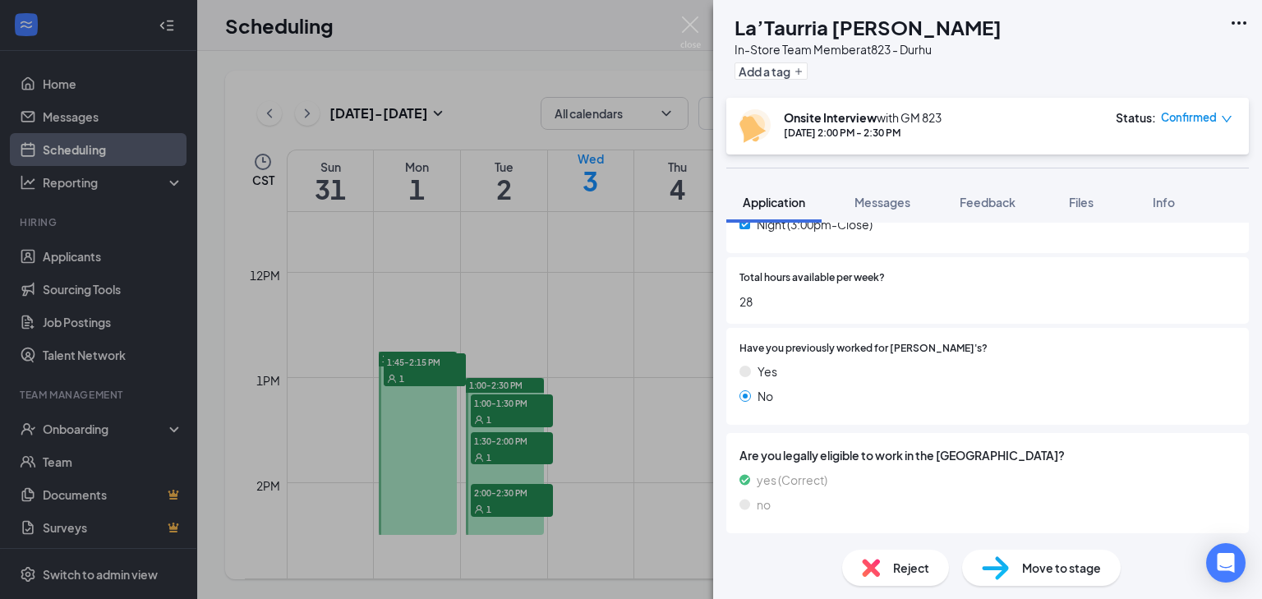
click at [895, 568] on span "Reject" at bounding box center [911, 567] width 36 height 18
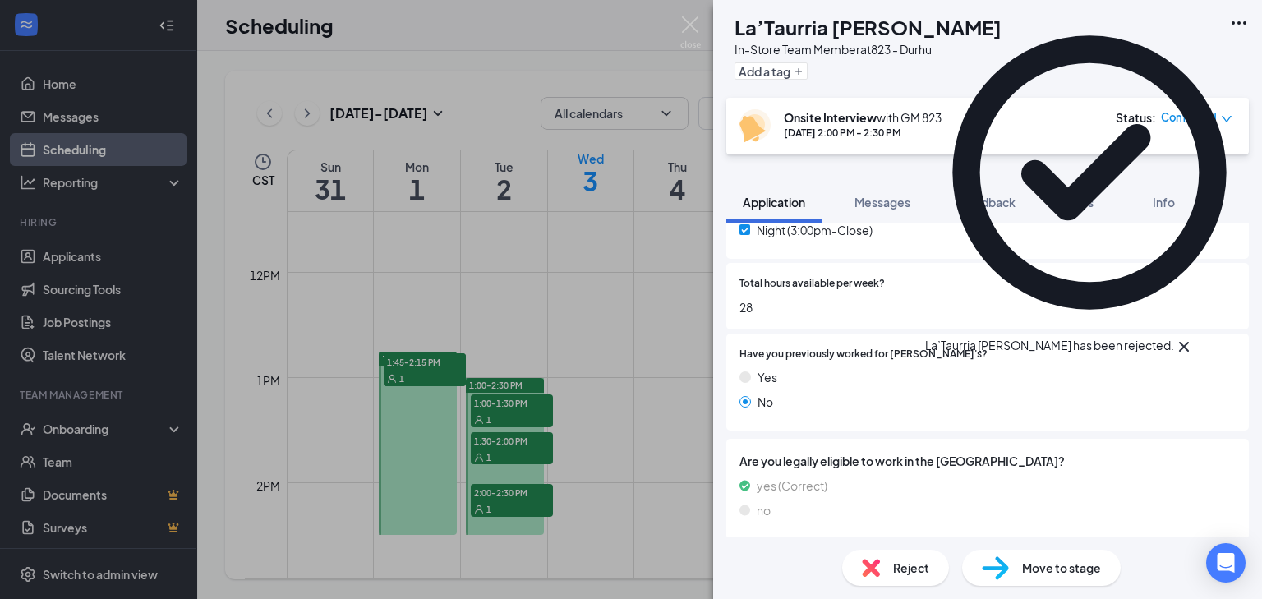
click at [677, 23] on div "LM La’Taurria [PERSON_NAME] In-Store Team Member at 823 - Durhu Add a tag Onsit…" at bounding box center [631, 299] width 1262 height 599
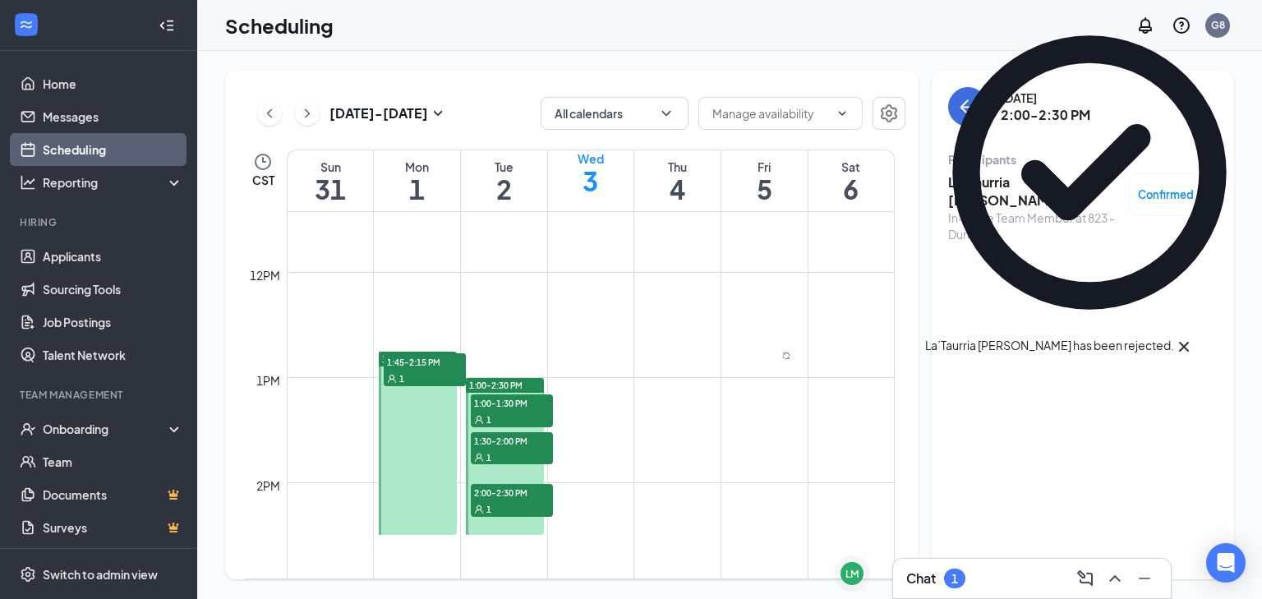
click at [680, 27] on div "Scheduling G8" at bounding box center [729, 25] width 1064 height 51
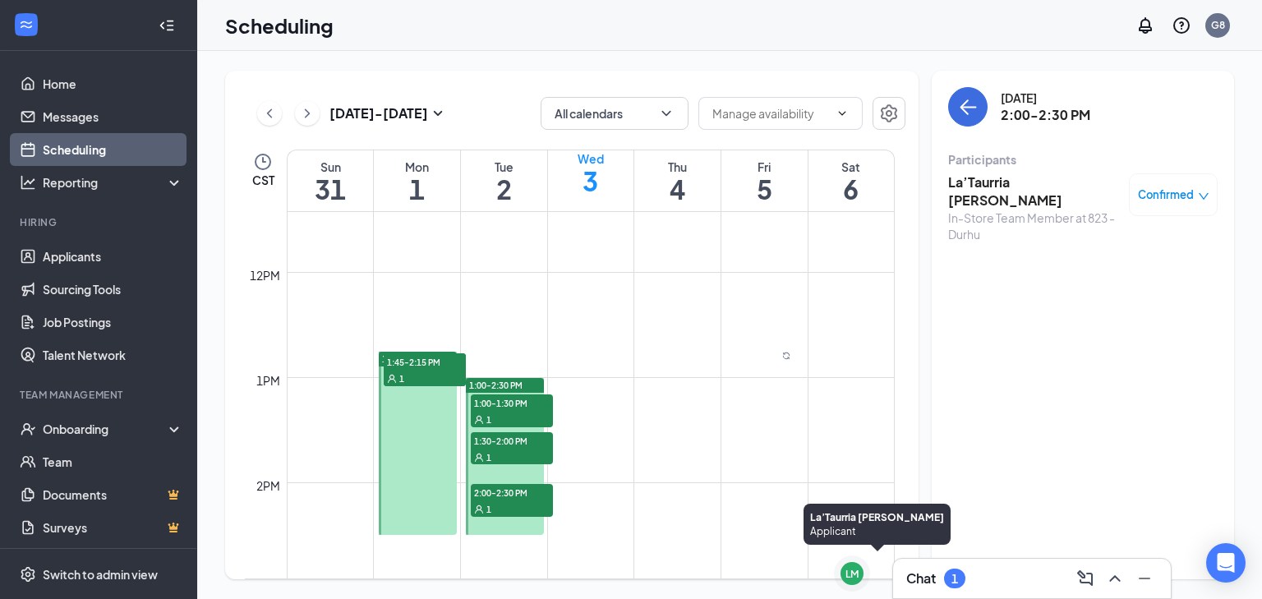
click at [820, 558] on td at bounding box center [591, 548] width 608 height 26
click at [845, 573] on div "LM" at bounding box center [851, 574] width 13 height 14
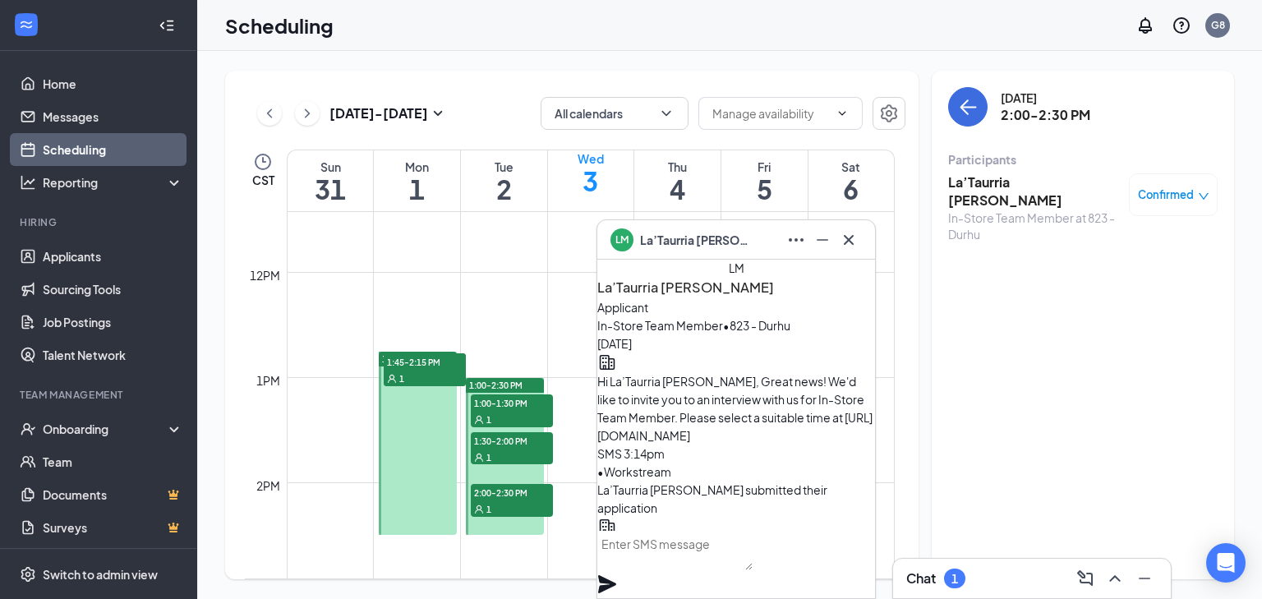
scroll to position [-394, 0]
click at [849, 239] on icon "Cross" at bounding box center [848, 239] width 10 height 10
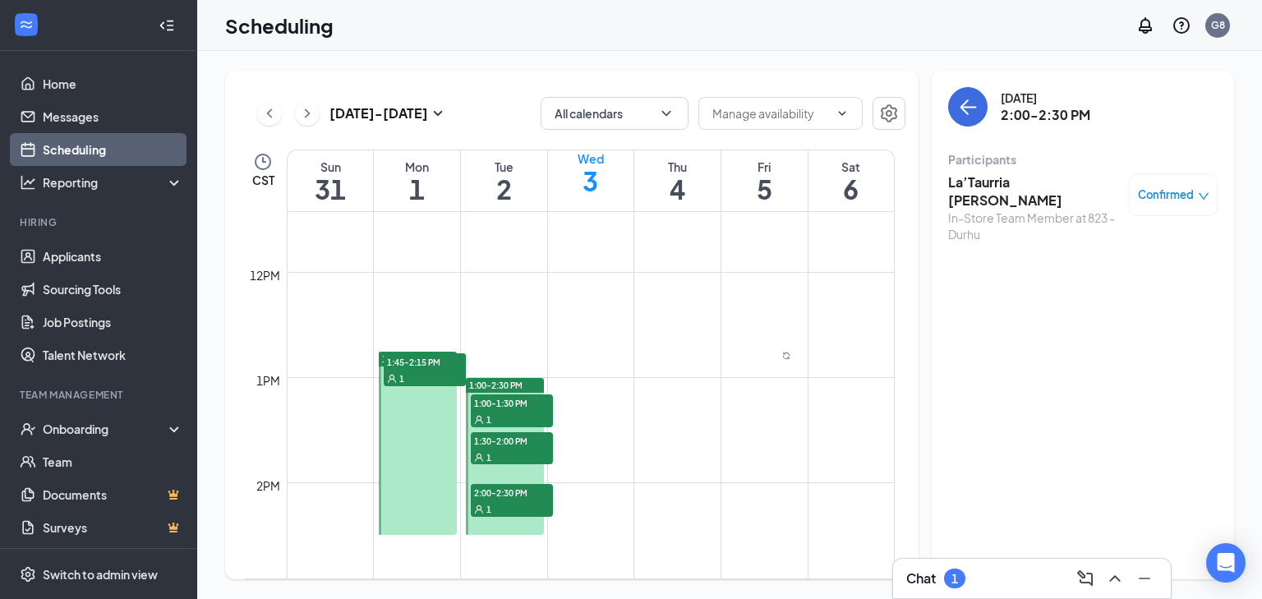
click at [490, 495] on span "2:00-2:30 PM" at bounding box center [512, 492] width 82 height 16
click at [514, 446] on span "1:30-2:00 PM" at bounding box center [512, 440] width 82 height 16
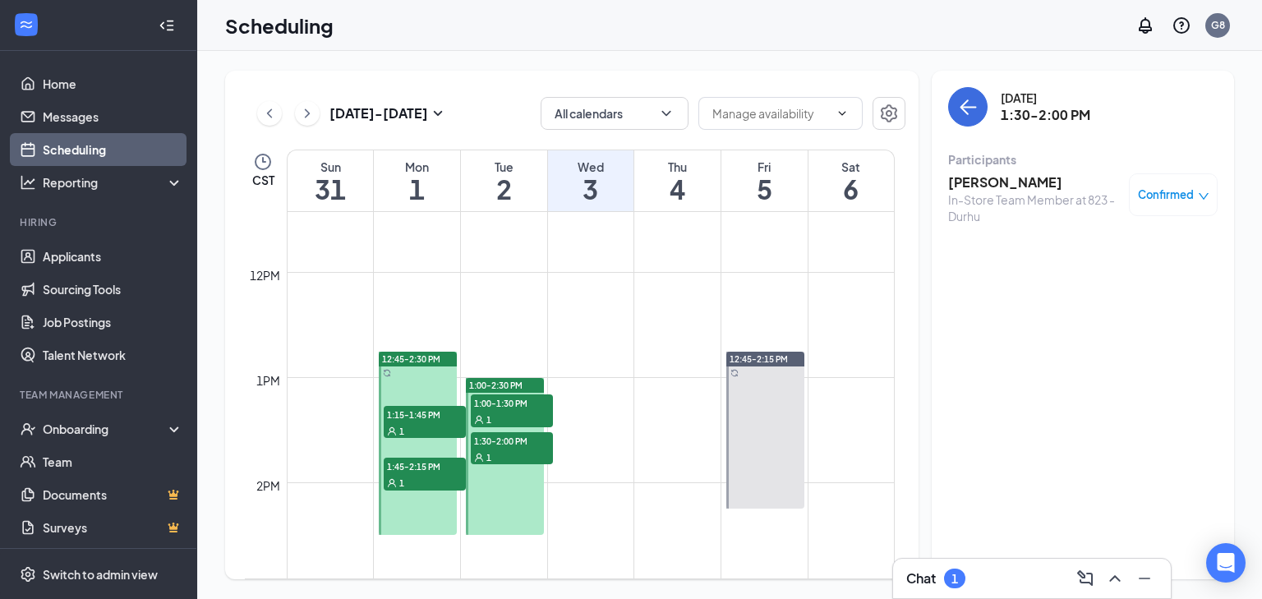
scroll to position [1267, 0]
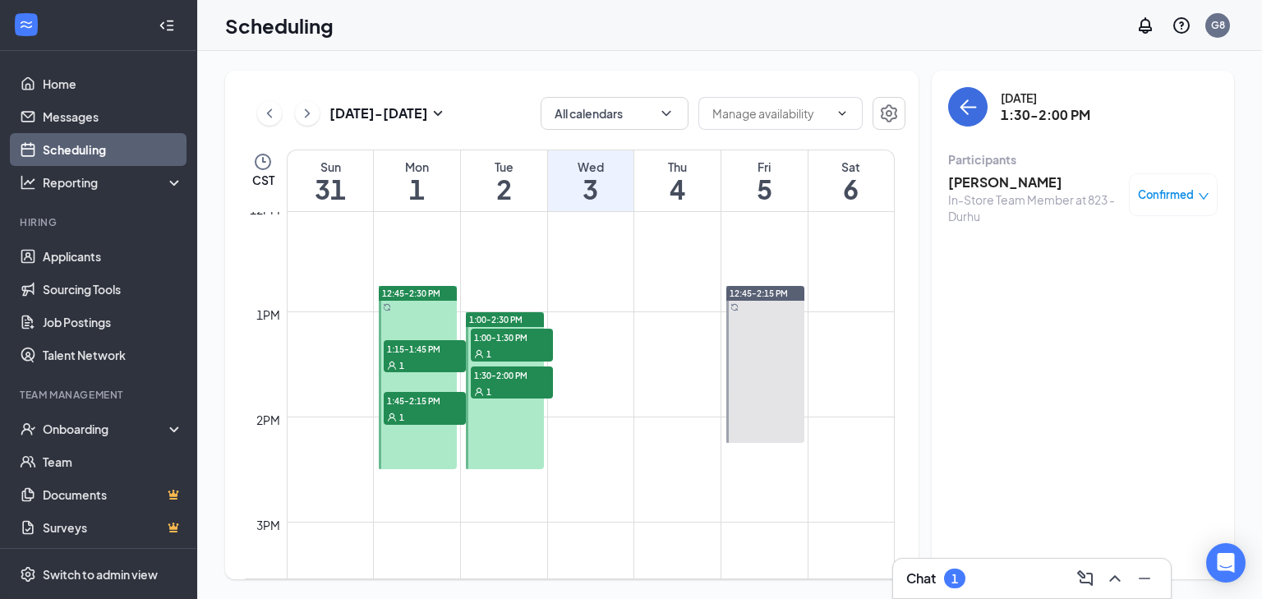
click at [319, 112] on div "Aug 31 - Sep 6" at bounding box center [352, 113] width 191 height 33
click at [313, 113] on icon "ChevronRight" at bounding box center [307, 113] width 16 height 20
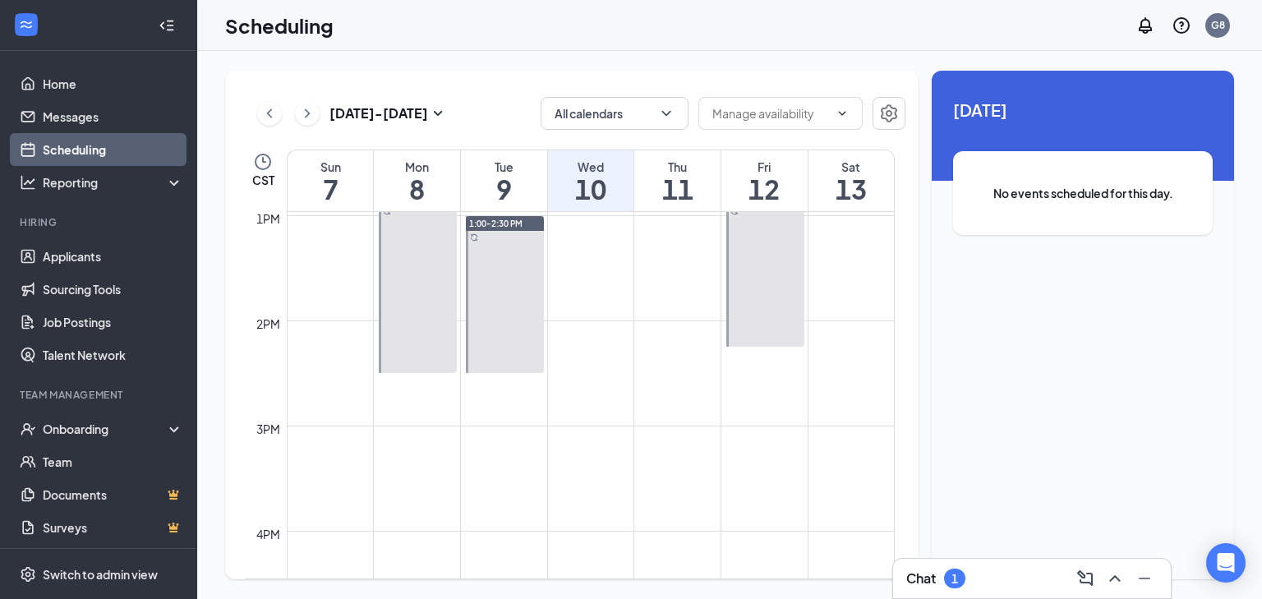
scroll to position [1333, 0]
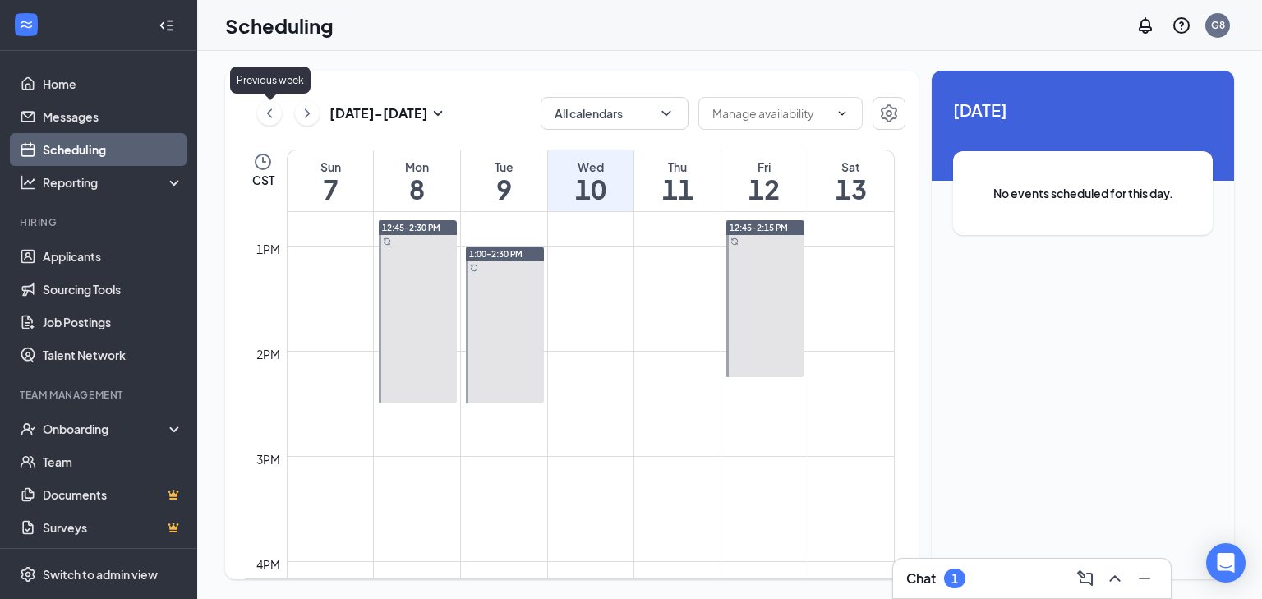
click at [275, 114] on icon "ChevronLeft" at bounding box center [269, 113] width 16 height 20
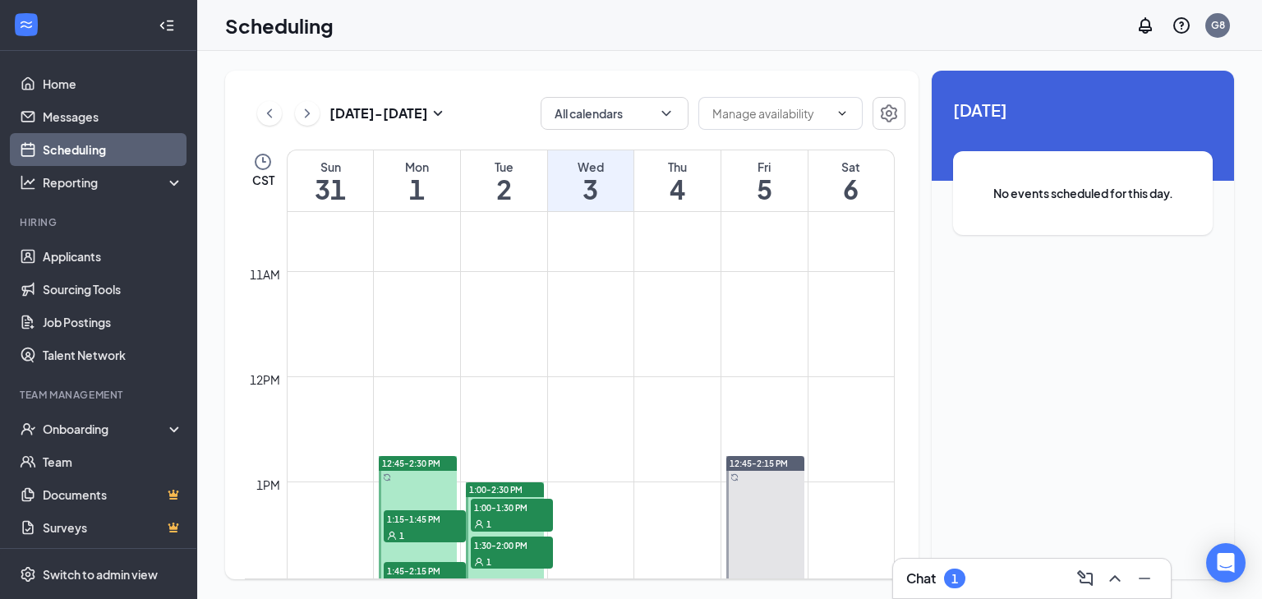
scroll to position [1136, 0]
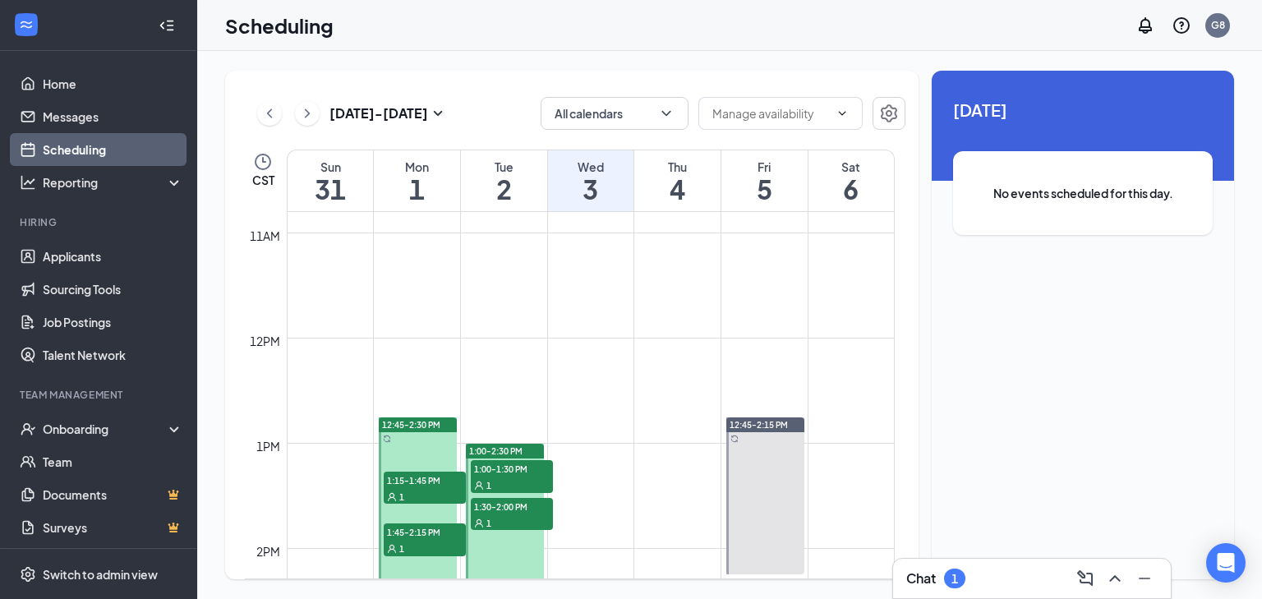
click at [435, 537] on span "1:45-2:15 PM" at bounding box center [425, 531] width 82 height 16
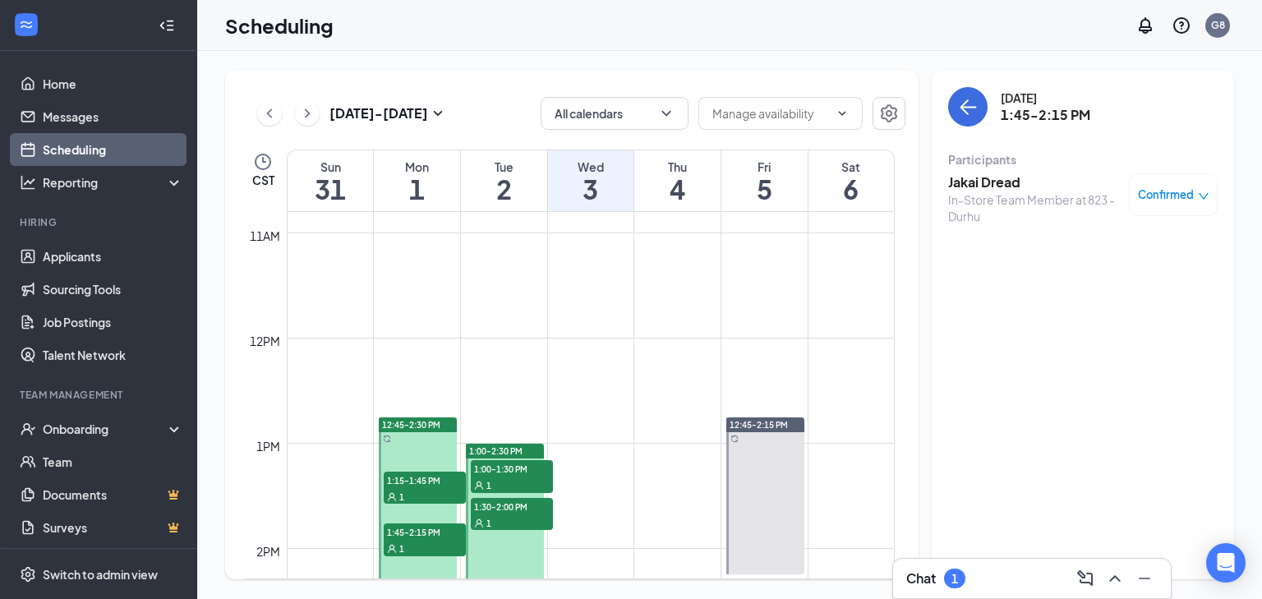
click at [438, 501] on div "1" at bounding box center [425, 496] width 82 height 16
click at [438, 488] on div "1" at bounding box center [425, 496] width 82 height 16
click at [537, 484] on div "1" at bounding box center [512, 484] width 82 height 16
click at [535, 519] on div "1" at bounding box center [512, 522] width 82 height 16
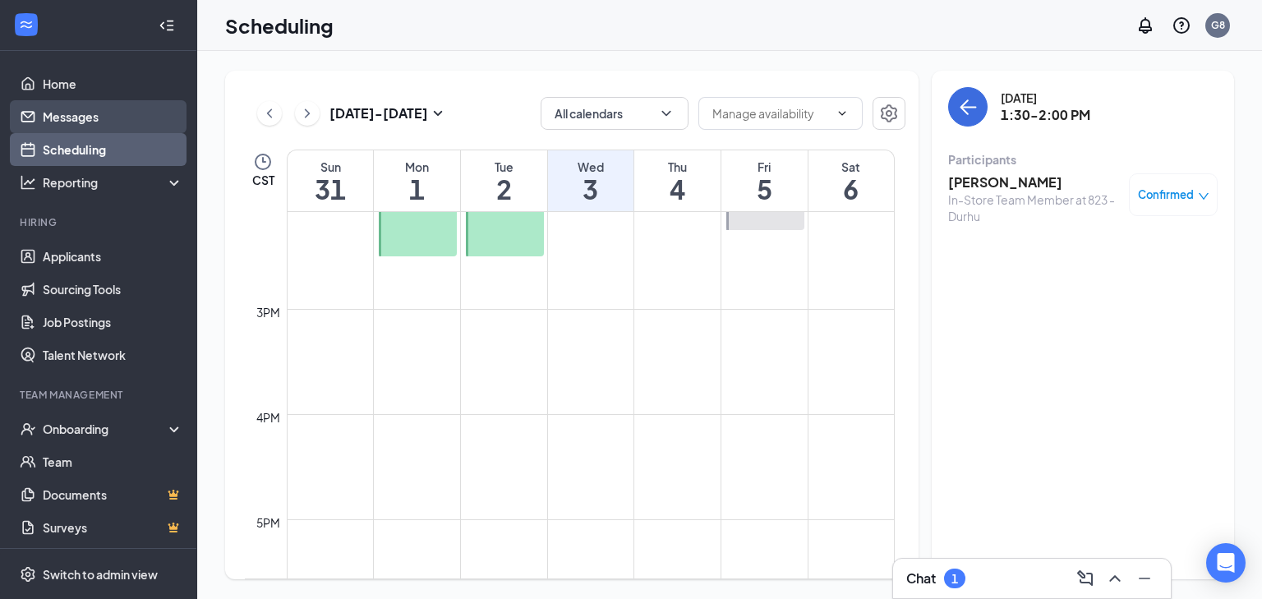
scroll to position [1399, 0]
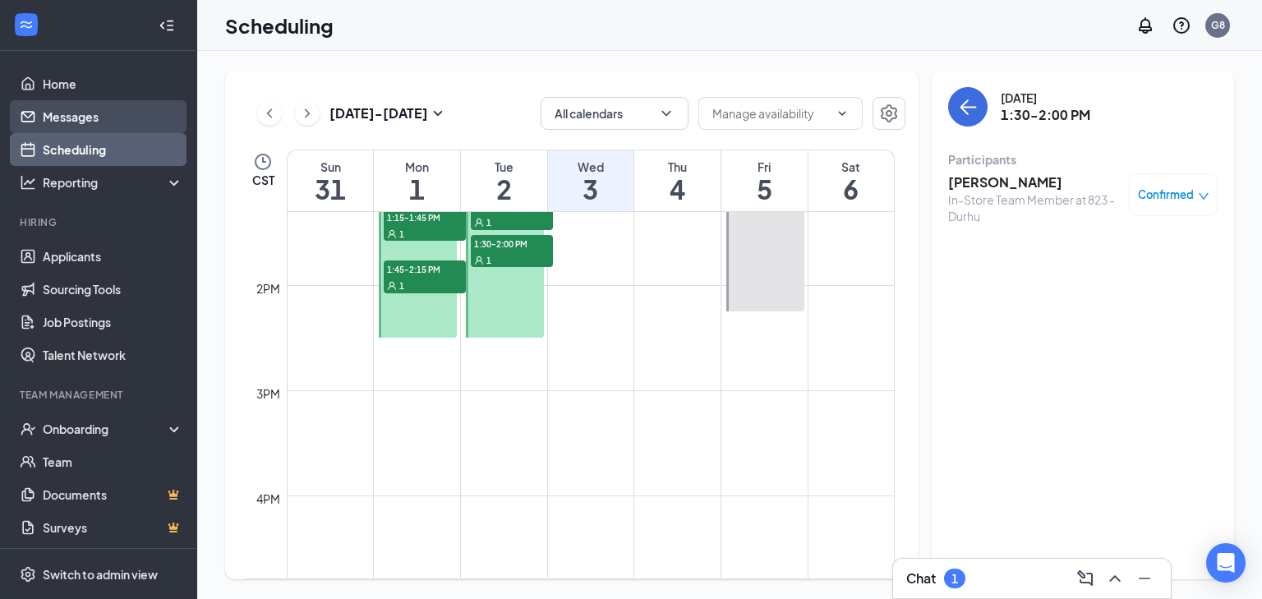
click at [94, 113] on link "Messages" at bounding box center [113, 116] width 140 height 33
